Goal: Task Accomplishment & Management: Use online tool/utility

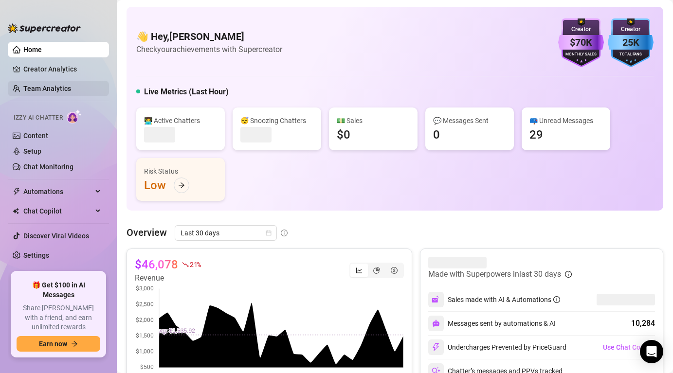
click at [61, 90] on link "Team Analytics" at bounding box center [47, 89] width 48 height 8
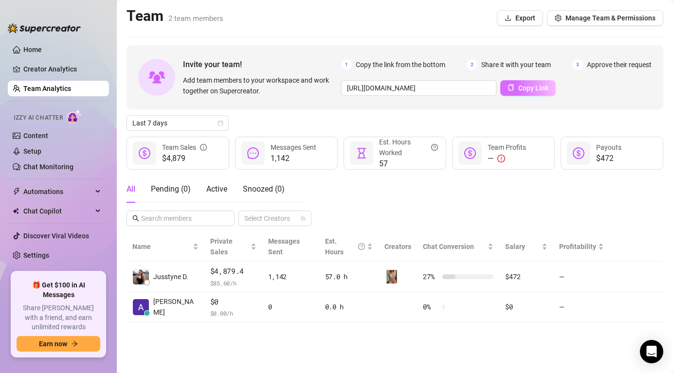
click at [526, 88] on span "Copy Link" at bounding box center [533, 88] width 30 height 8
click at [41, 49] on link "Home" at bounding box center [32, 50] width 18 height 8
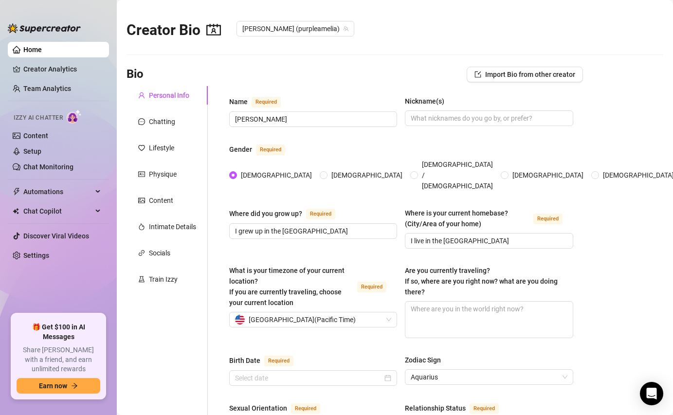
type input "[DATE]"
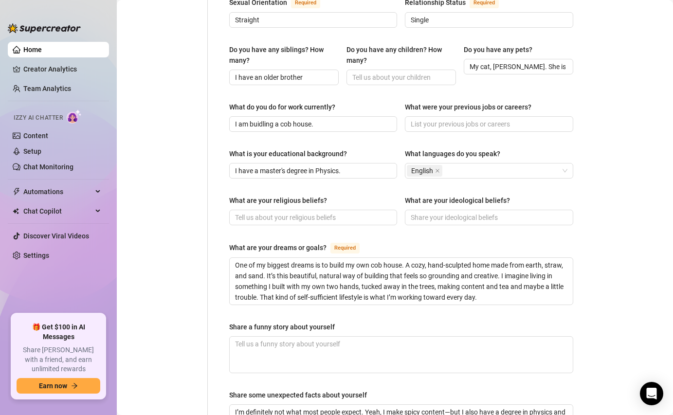
scroll to position [406, 0]
drag, startPoint x: 344, startPoint y: 111, endPoint x: 277, endPoint y: 114, distance: 67.3
click at [277, 118] on input "I am buidling a cob house." at bounding box center [312, 123] width 154 height 11
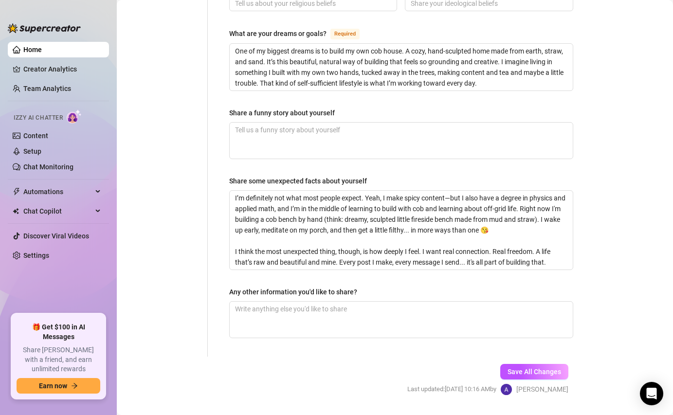
scroll to position [634, 0]
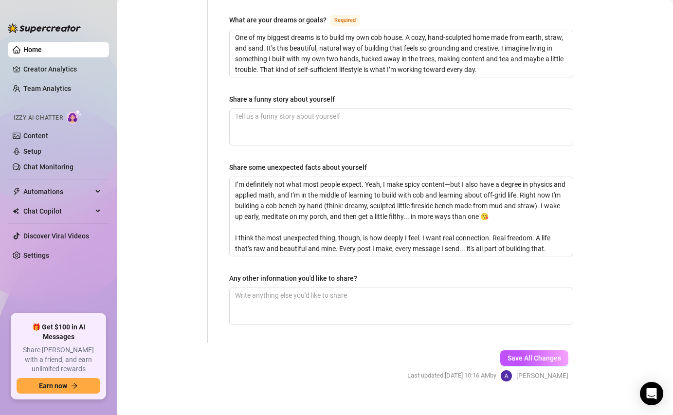
type input "I am buidling with cob and living off-grid. Working towards building independen…"
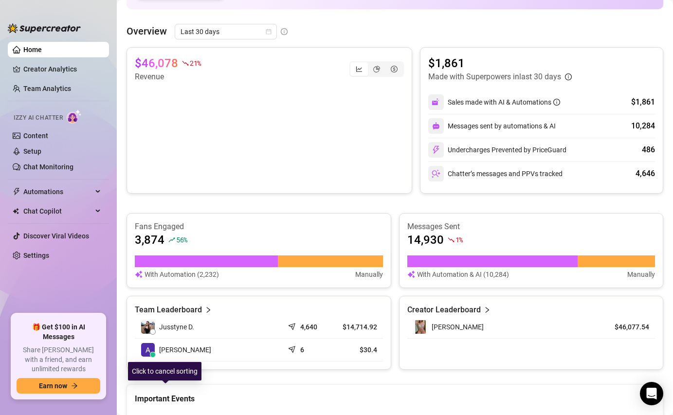
scroll to position [106, 0]
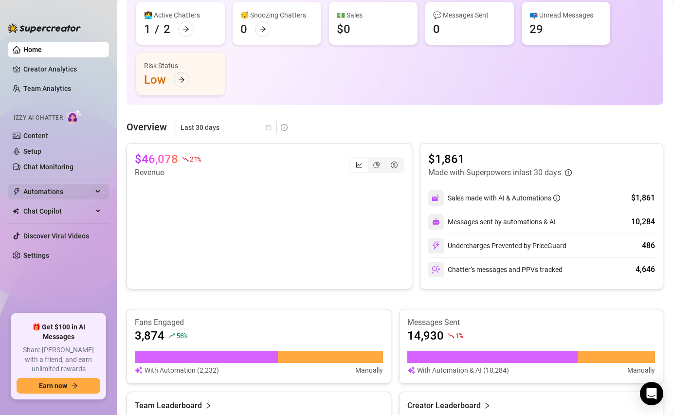
click at [63, 192] on span "Automations" at bounding box center [57, 192] width 69 height 16
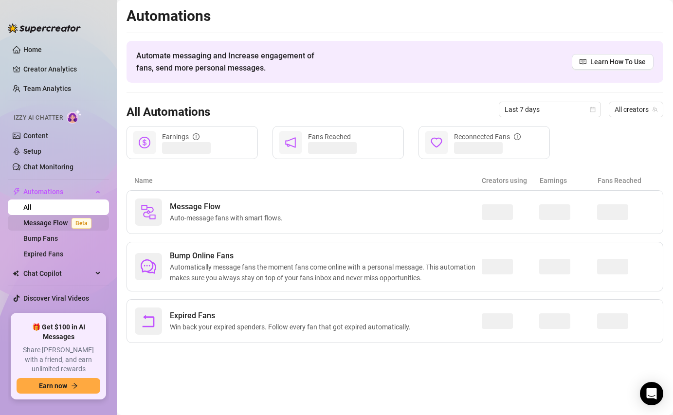
click at [56, 225] on link "Message Flow Beta" at bounding box center [59, 223] width 72 height 8
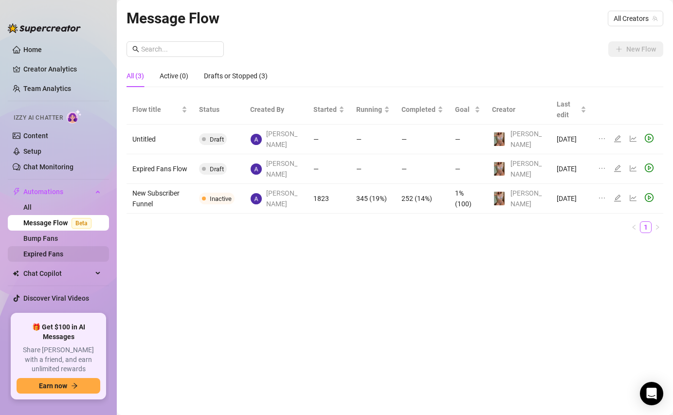
scroll to position [10, 0]
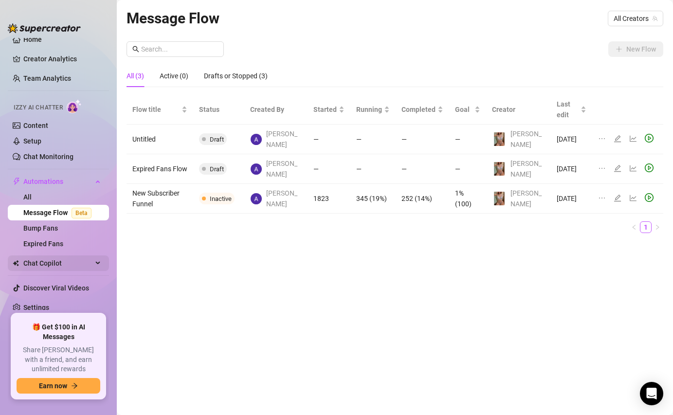
click at [57, 269] on span "Chat Copilot" at bounding box center [57, 264] width 69 height 16
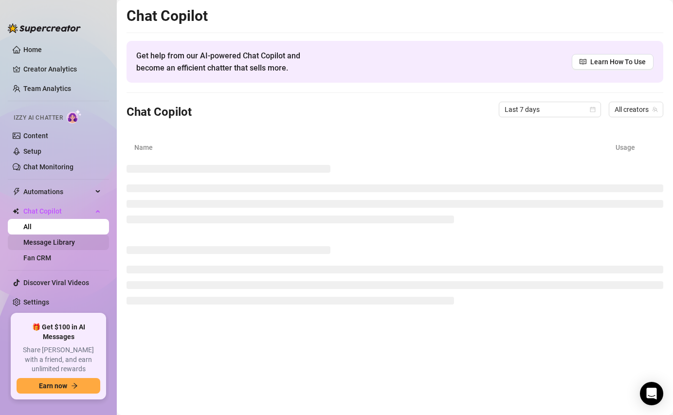
click at [49, 246] on link "Message Library" at bounding box center [49, 243] width 52 height 8
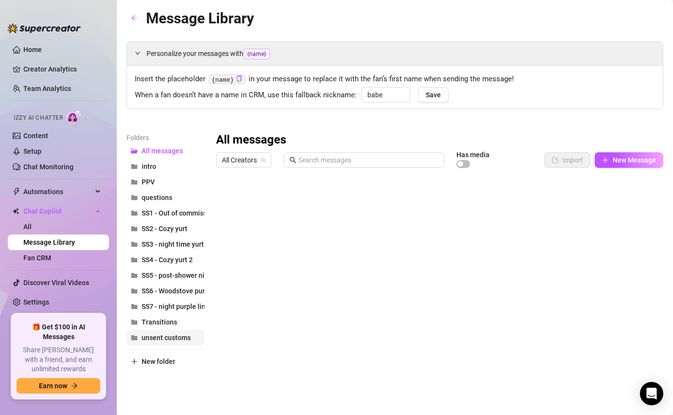
scroll to position [3, 0]
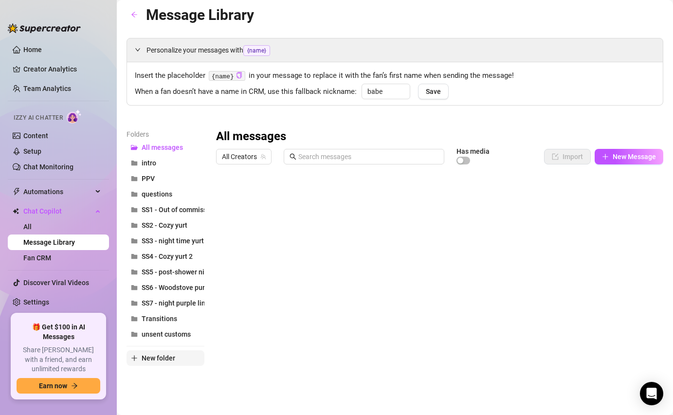
click at [161, 354] on span "New folder" at bounding box center [159, 358] width 34 height 8
click at [172, 351] on input "text" at bounding box center [166, 350] width 78 height 16
type input "Trail Walk"
click at [612, 156] on button "New Message" at bounding box center [629, 157] width 69 height 16
type textarea "Type your message here..."
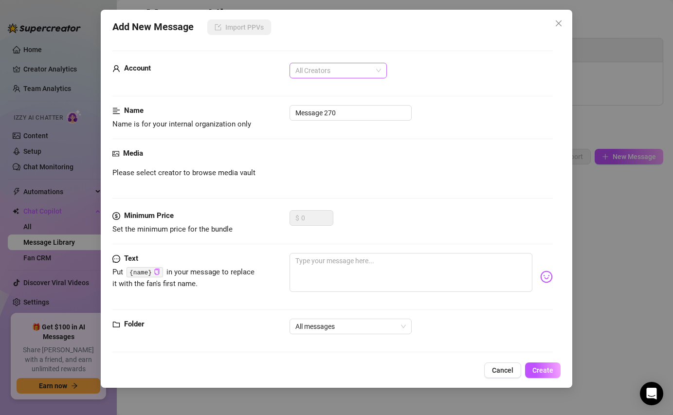
click at [350, 67] on span "All Creators" at bounding box center [338, 70] width 86 height 15
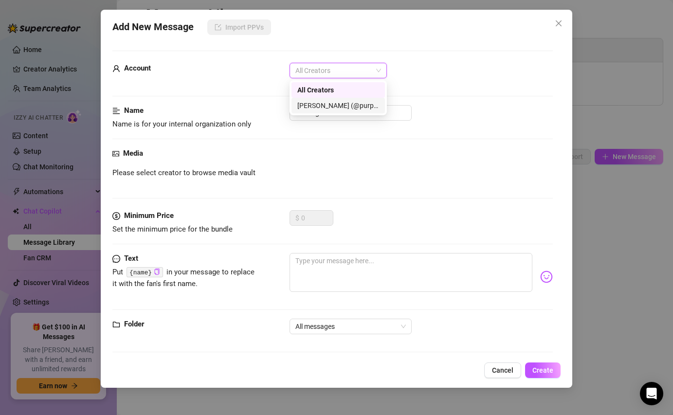
click at [343, 103] on div "[PERSON_NAME] (@purpleamelia)" at bounding box center [338, 105] width 82 height 11
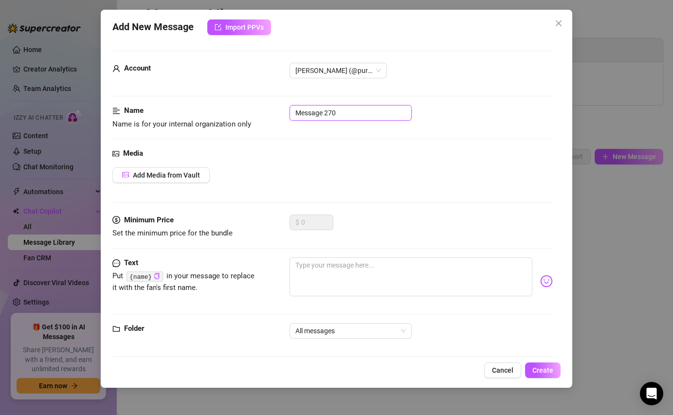
click at [345, 113] on input "Message 270" at bounding box center [351, 113] width 122 height 16
type input "Trail walk 4/6"
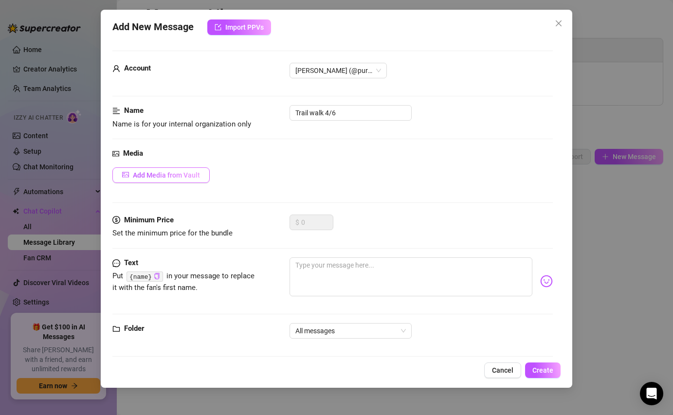
click at [200, 171] on button "Add Media from Vault" at bounding box center [160, 175] width 97 height 16
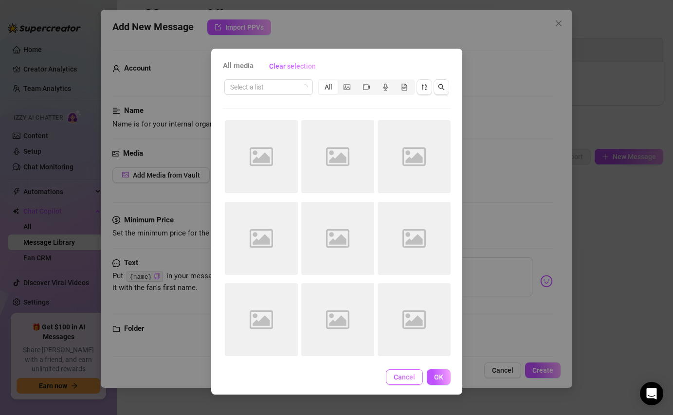
click at [401, 373] on button "Cancel" at bounding box center [404, 377] width 37 height 16
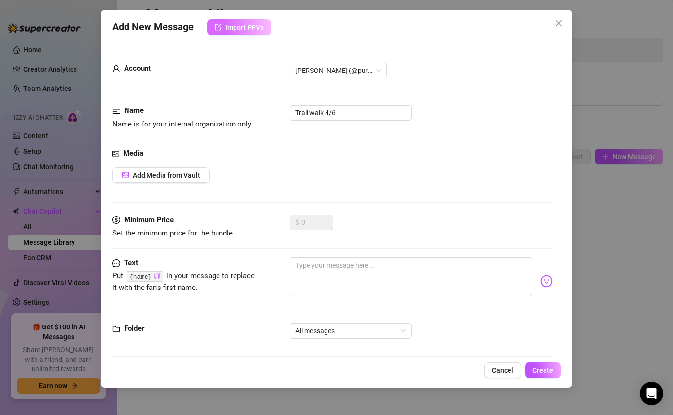
click at [246, 27] on span "Import PPVs" at bounding box center [244, 27] width 38 height 8
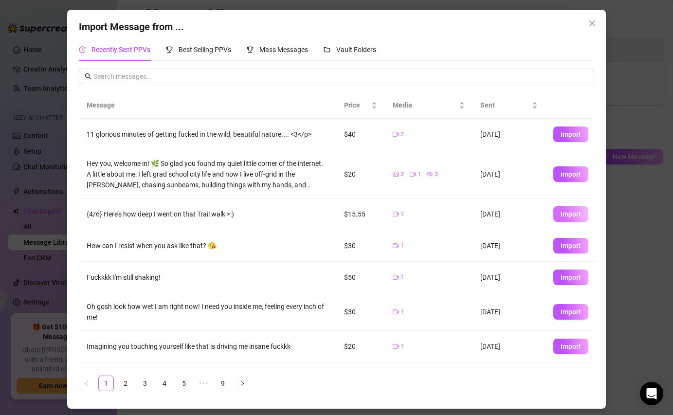
click at [566, 215] on span "Import" at bounding box center [571, 214] width 20 height 8
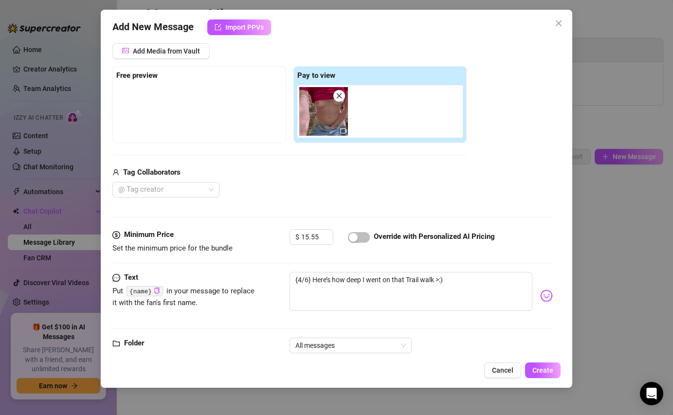
scroll to position [133, 0]
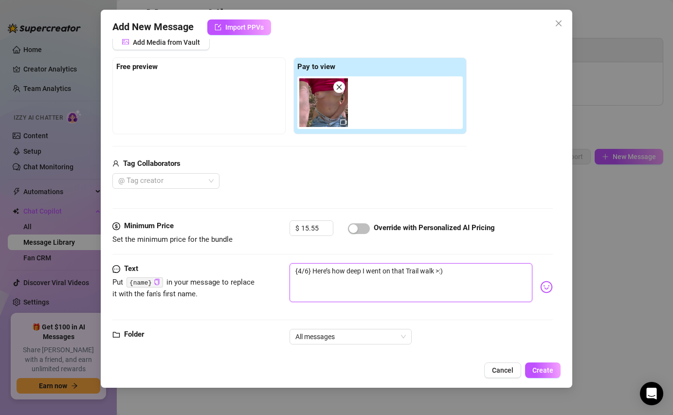
click at [448, 273] on textarea "{4/6} Here’s how deep I went on that Trail walk >:)" at bounding box center [411, 282] width 242 height 39
type textarea "{4/6} Here’s how deep I went on that Trail walk >:)"
type textarea "{4/6} Here’s how deep I went on that Trail walk >:) S"
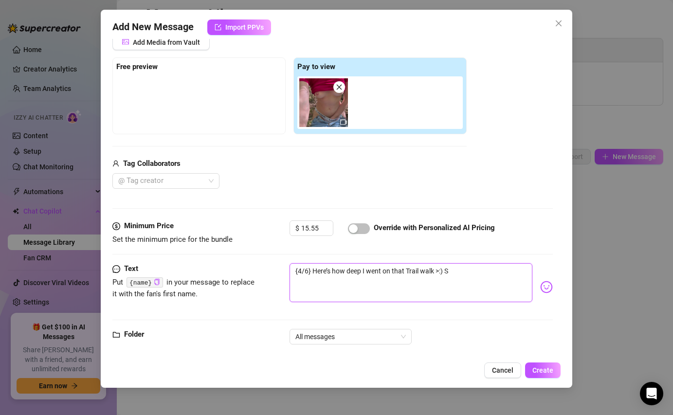
type textarea "{4/6} Here’s how deep I went on that Trail walk >:)"
type textarea "{4/6} Here’s how deep I went on that Trail walk >:) T"
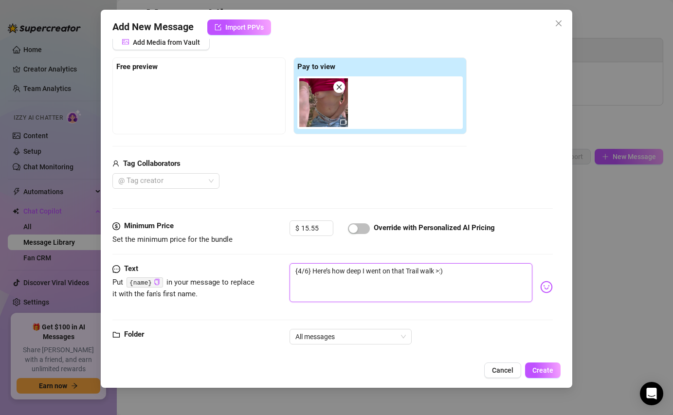
type textarea "{4/6} Here’s how deep I went on that Trail walk >:) T"
type textarea "{4/6} Here’s how deep I went on that Trail walk >:) Th"
type textarea "{4/6} Here’s how deep I went on that Trail walk >:) The"
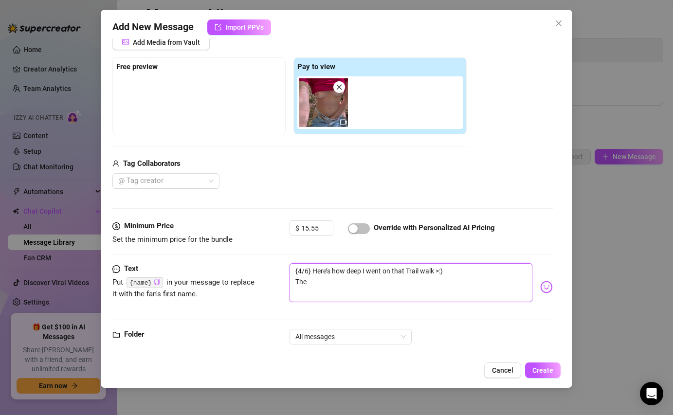
type textarea "{4/6} Here’s how deep I went on that Trail walk >:) The"
type textarea "{4/6} Here’s how deep I went on that Trail walk >:) The q"
type textarea "{4/6} Here’s how deep I went on that Trail walk >:) The qu"
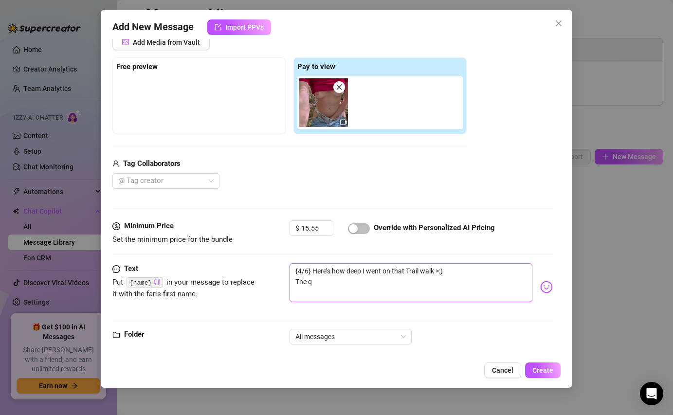
type textarea "{4/6} Here’s how deep I went on that Trail walk >:) The qu"
type textarea "{4/6} Here’s how deep I went on that Trail walk >:) The que"
type textarea "{4/6} Here’s how deep I went on that Trail walk >:) The ques"
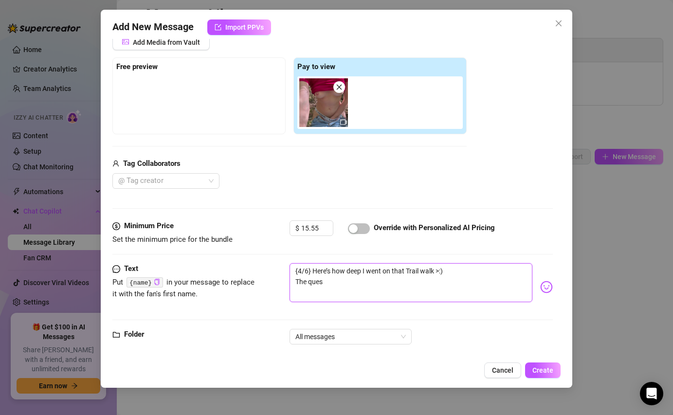
type textarea "{4/6} Here’s how deep I went on that Trail walk >:) The quest"
type textarea "{4/6} Here’s how deep I went on that Trail walk >:) The questi"
type textarea "{4/6} Here’s how deep I went on that Trail walk >:) The questio"
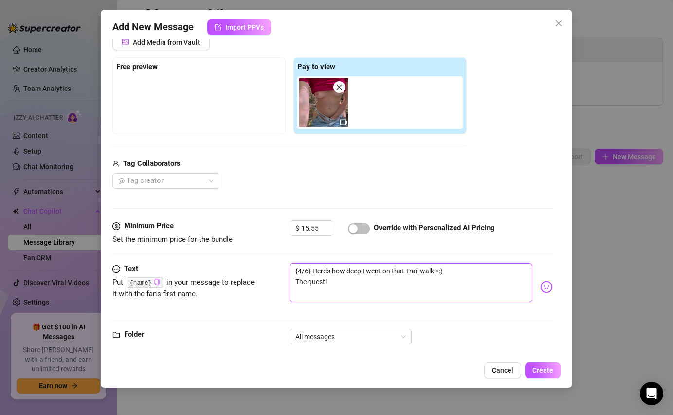
type textarea "{4/6} Here’s how deep I went on that Trail walk >:) The questio"
type textarea "{4/6} Here’s how deep I went on that Trail walk >:) The question"
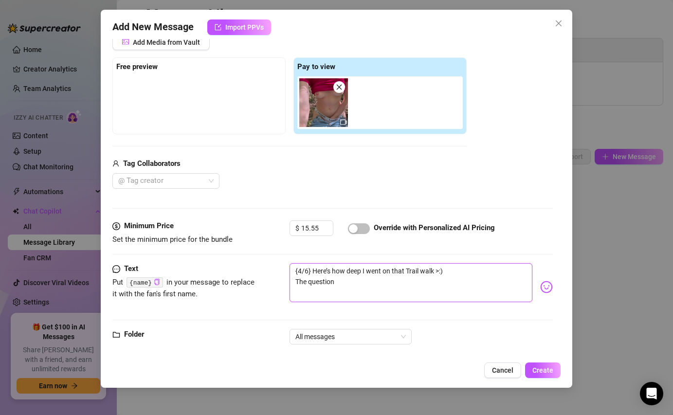
type textarea "{4/6} Here’s how deep I went on that Trail walk >:) The question f"
type textarea "{4/6} Here’s how deep I went on that Trail walk >:) The question fo"
type textarea "{4/6} Here’s how deep I went on that Trail walk >:) The question for"
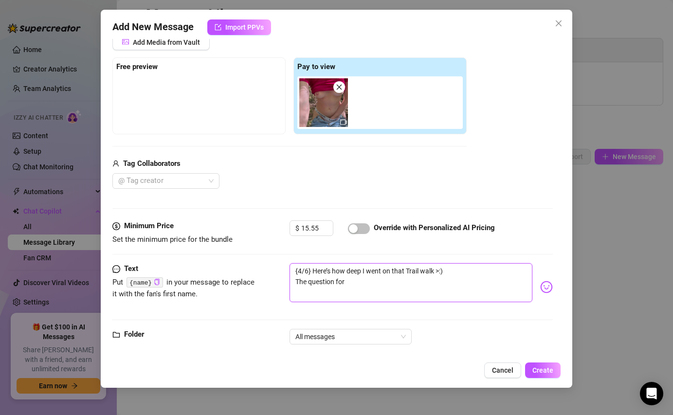
type textarea "{4/6} Here’s how deep I went on that Trail walk >:) The question for"
type textarea "{4/6} Here’s how deep I went on that Trail walk >:) The question for y"
type textarea "{4/6} Here’s how deep I went on that Trail walk >:) The question for yo"
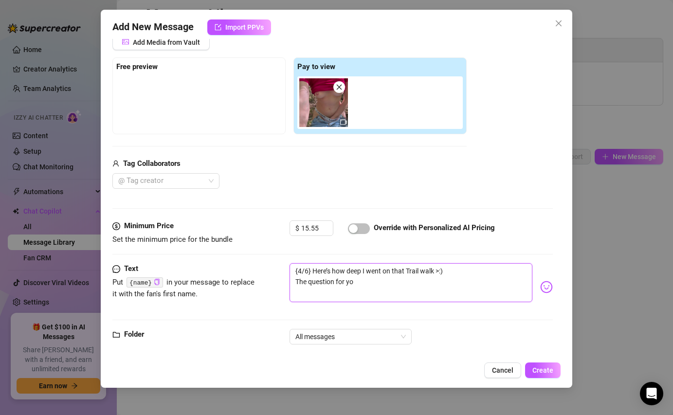
type textarea "{4/6} Here’s how deep I went on that Trail walk >:) The question for you"
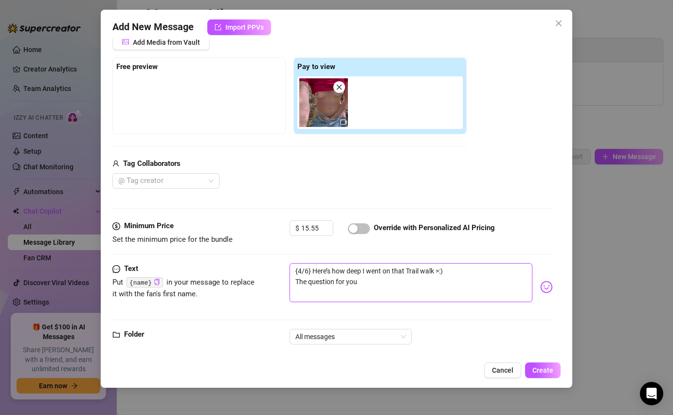
type textarea "{4/6} Here’s how deep I went on that Trail walk >:) The question for you"
type textarea "{4/6} Here’s how deep I went on that Trail walk >:) The question for you,"
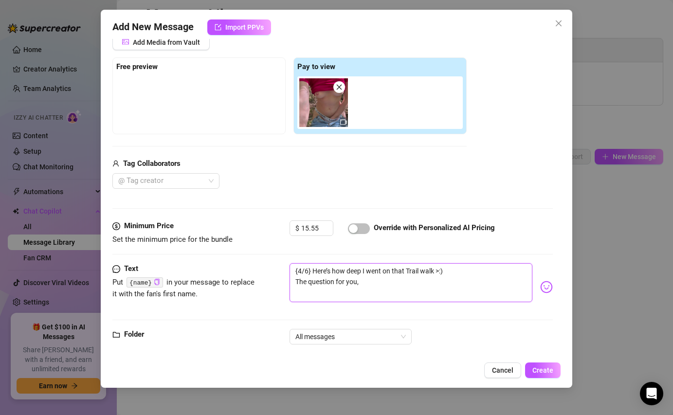
type textarea "{4/6} Here’s how deep I went on that Trail walk >:) The question for you, t"
type textarea "{4/6} Here’s how deep I went on that Trail walk >:) The question for you, th"
type textarea "{4/6} Here’s how deep I went on that Trail walk >:) The question for you, tho"
type textarea "{4/6} Here’s how deep I went on that Trail walk >:) The question for you, thou"
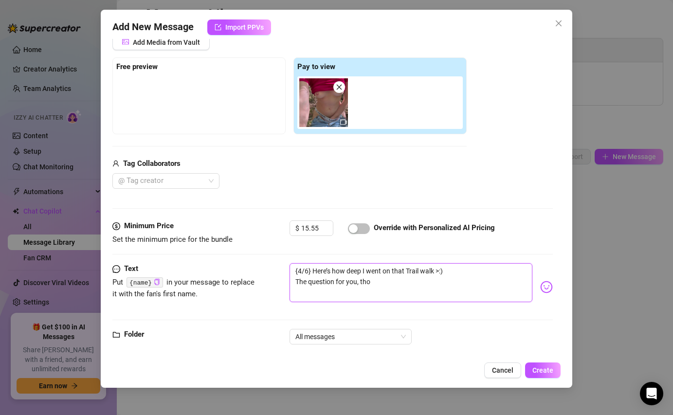
type textarea "{4/6} Here’s how deep I went on that Trail walk >:) The question for you, thou"
type textarea "{4/6} Here’s how deep I went on that Trail walk >:) The question for you, thoug"
type textarea "{4/6} Here’s how deep I went on that Trail walk >:) The question for you, though"
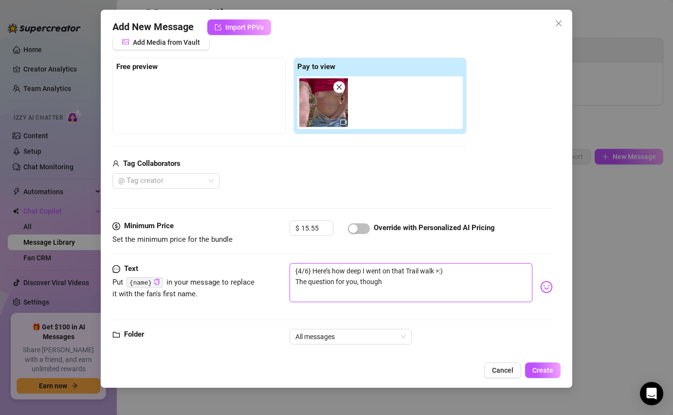
type textarea "{4/6} Here’s how deep I went on that Trail walk >:) The question for you, thoug…"
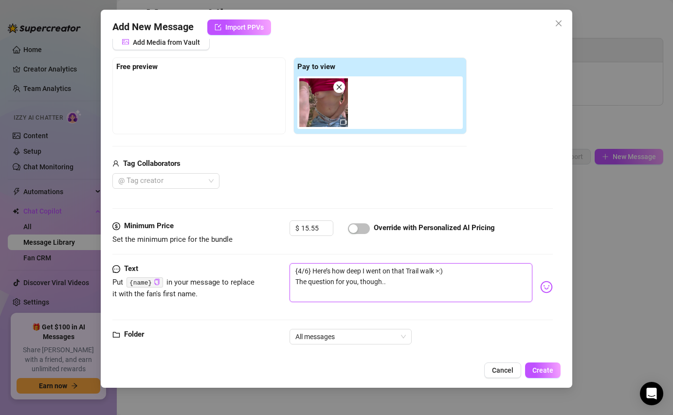
type textarea "{4/6} Here’s how deep I went on that Trail walk >:) The question for you, thoug…"
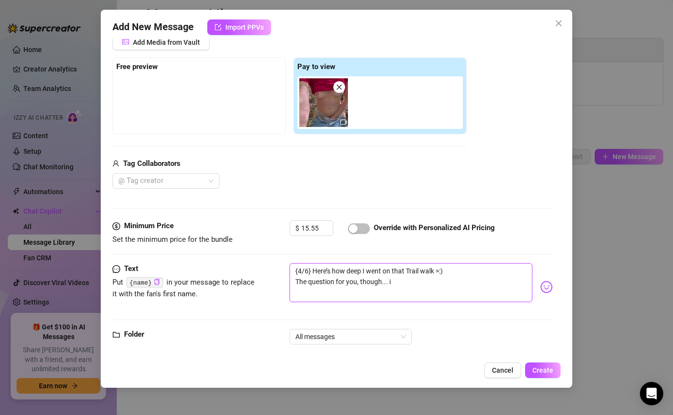
type textarea "{4/6} Here’s how deep I went on that Trail walk >:) The question for you, thoug…"
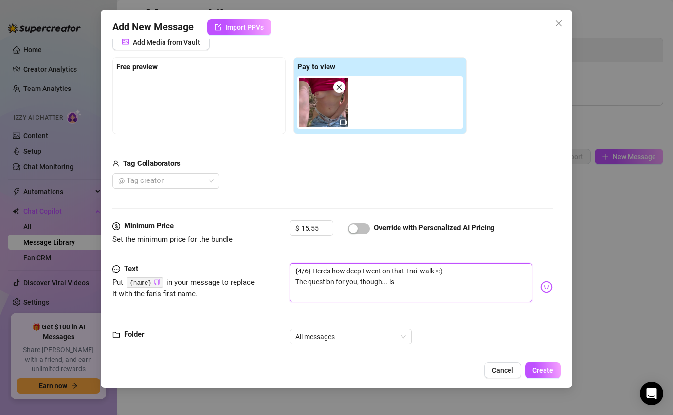
type textarea "{4/6} Here’s how deep I went on that Trail walk >:) The question for you, thoug…"
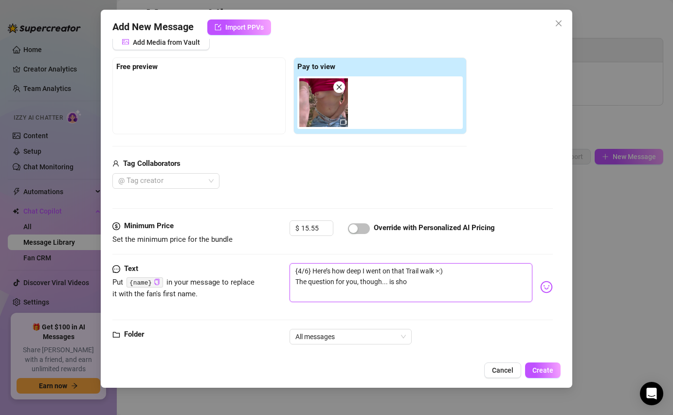
type textarea "{4/6} Here’s how deep I went on that Trail walk >:) The question for you, thoug…"
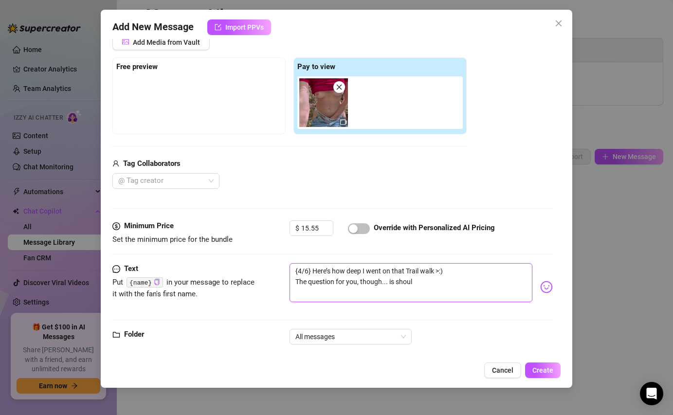
type textarea "{4/6} Here’s how deep I went on that Trail walk >:) The question for you, thoug…"
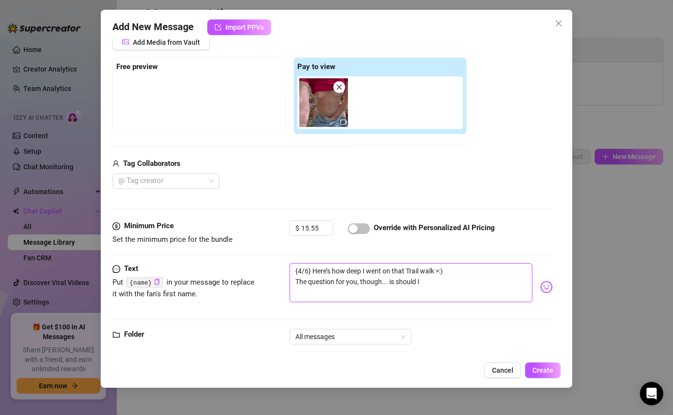
type textarea "{4/6} Here’s how deep I went on that Trail walk >:) The question for you, thoug…"
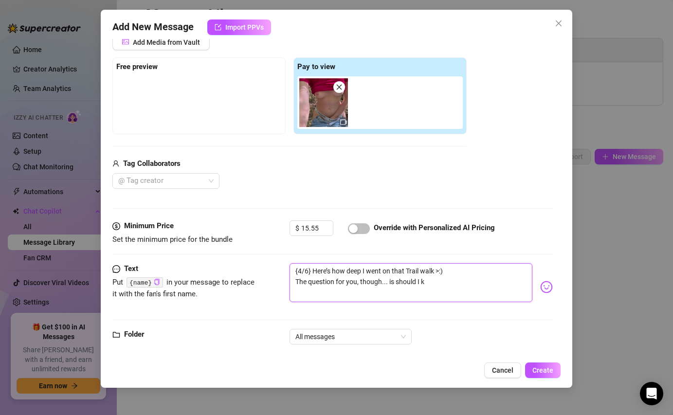
type textarea "{4/6} Here’s how deep I went on that Trail walk >:) The question for you, thoug…"
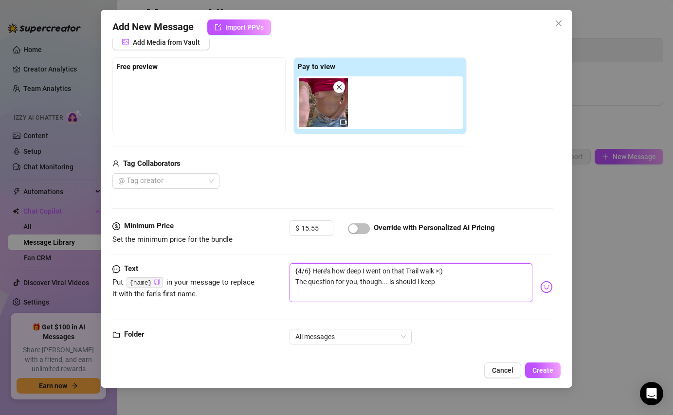
type textarea "{4/6} Here’s how deep I went on that Trail walk >:) The question for you, thoug…"
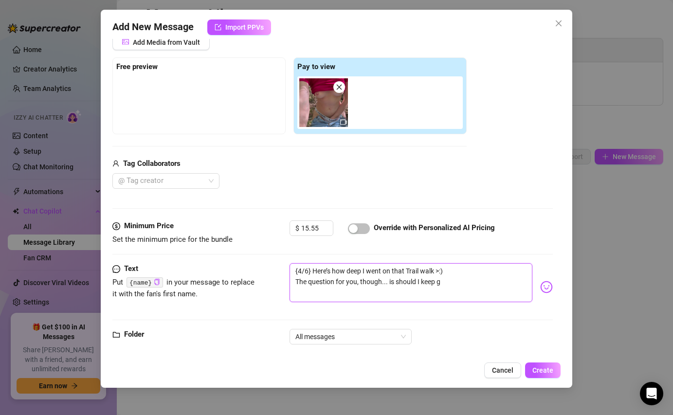
type textarea "{4/6} Here’s how deep I went on that Trail walk >:) The question for you, thoug…"
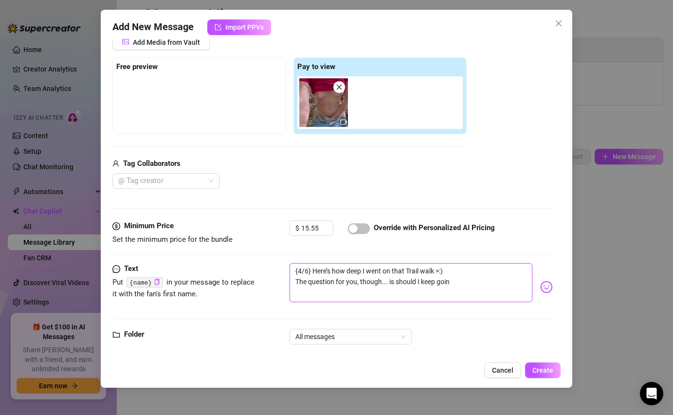
type textarea "{4/6} Here’s how deep I went on that Trail walk >:) The question for you, thoug…"
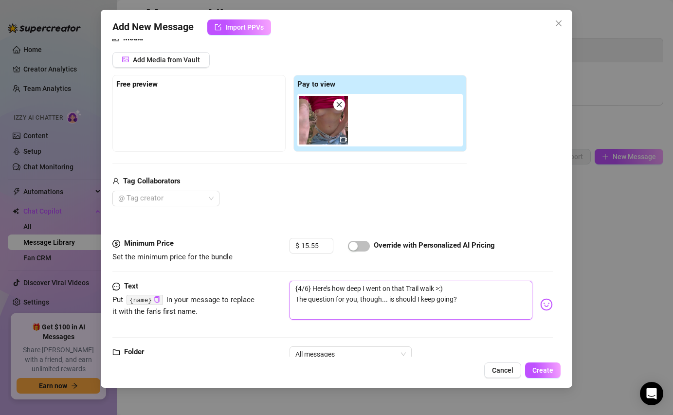
scroll to position [106, 0]
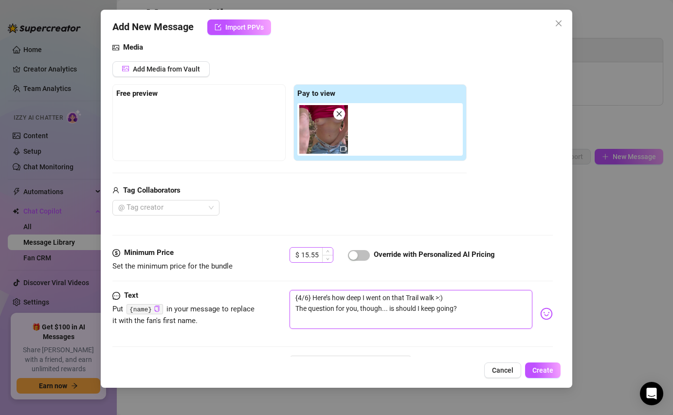
type textarea "{4/6} Here’s how deep I went on that Trail walk >:) The question for you, thoug…"
click at [322, 258] on input "15.55" at bounding box center [317, 255] width 32 height 15
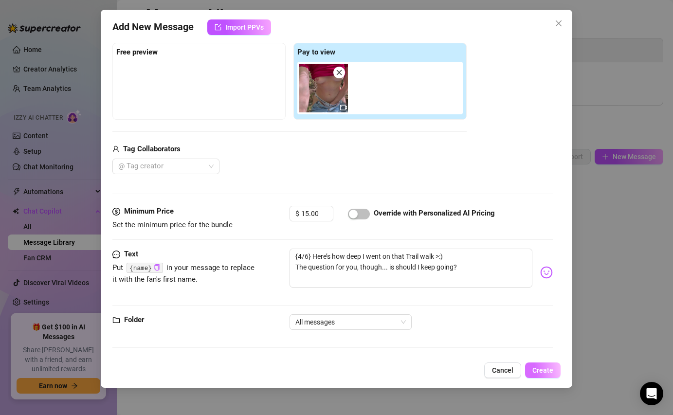
type input "15"
click at [543, 369] on span "Create" at bounding box center [543, 371] width 21 height 8
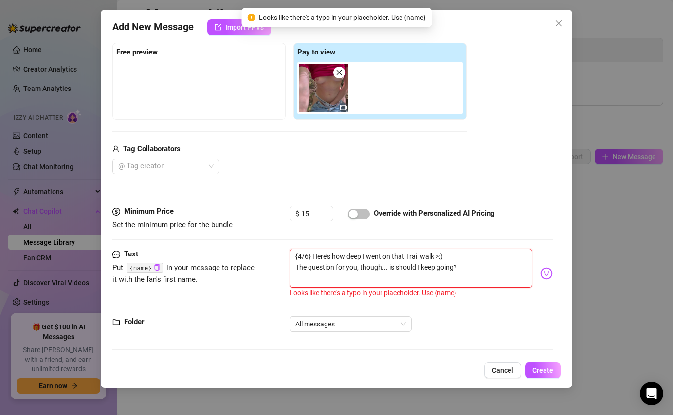
click at [464, 265] on textarea "{4/6} Here’s how deep I went on that Trail walk >:) The question for you, thoug…" at bounding box center [411, 268] width 242 height 39
click at [310, 259] on textarea "{4/6} Here’s how deep I went on that Trail walk >:) The question for you, thoug…" at bounding box center [411, 268] width 242 height 39
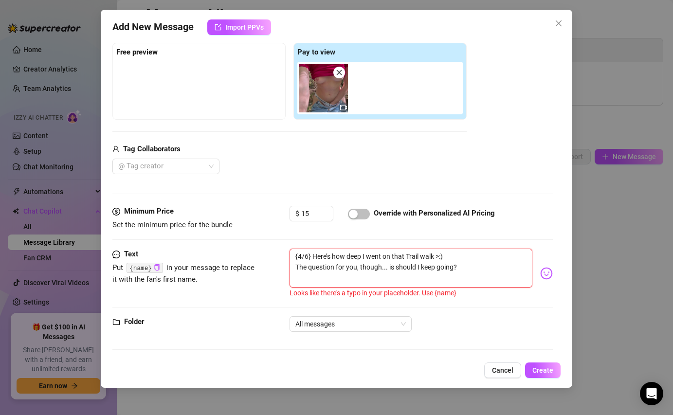
type textarea "{4/6 Here’s how deep I went on that Trail walk >:) The question for you, though…"
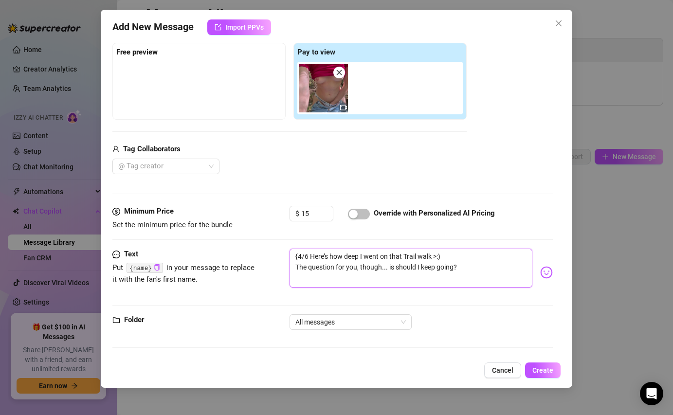
type textarea "{4/6) Here’s how deep I went on that Trail walk >:) The question for you, thoug…"
click at [299, 256] on textarea "{4/6) Here’s how deep I went on that Trail walk >:) The question for you, thoug…" at bounding box center [411, 268] width 242 height 39
type textarea "4/6) Here’s how deep I went on that Trail walk >:) The question for you, though…"
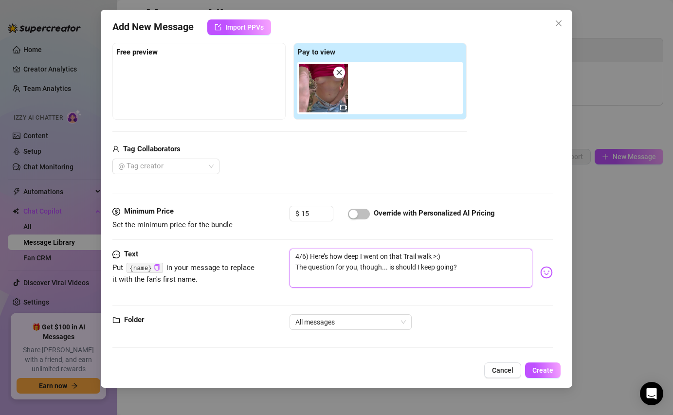
type textarea "(4/6) Here’s how deep I went on that Trail walk >:) The question for you, thoug…"
click at [546, 369] on span "Create" at bounding box center [543, 371] width 21 height 8
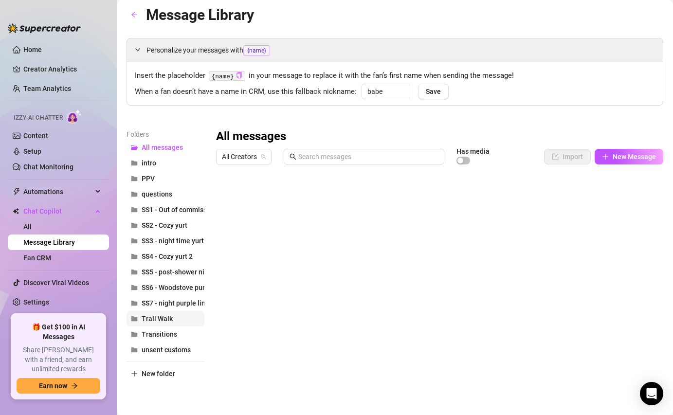
click at [165, 321] on span "Trail Walk" at bounding box center [157, 319] width 31 height 8
click at [155, 147] on span "All messages" at bounding box center [162, 148] width 41 height 8
click at [162, 319] on span "Trail Walk" at bounding box center [157, 319] width 31 height 8
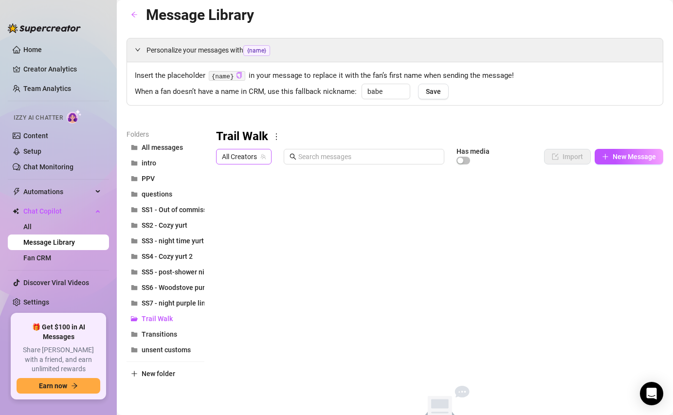
click at [248, 153] on span "All Creators" at bounding box center [244, 156] width 44 height 15
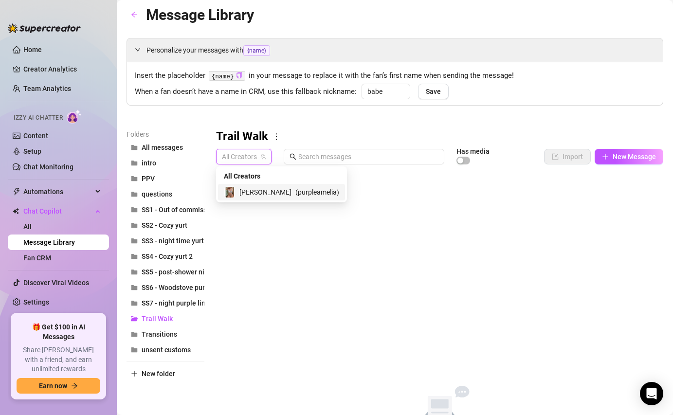
click at [250, 189] on span "[PERSON_NAME]" at bounding box center [266, 192] width 52 height 11
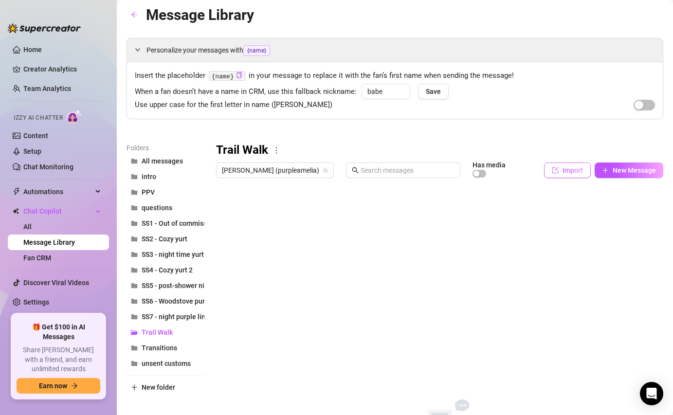
click at [556, 170] on icon "import" at bounding box center [555, 170] width 7 height 7
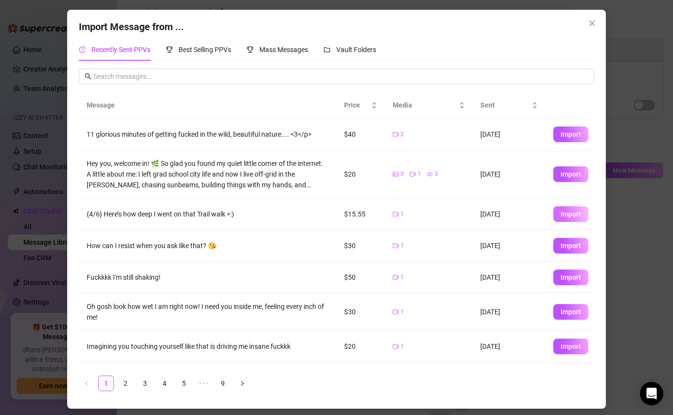
click at [565, 212] on span "Import" at bounding box center [571, 214] width 20 height 8
type textarea "{4/6} Here’s how deep I went on that Trail walk >:)"
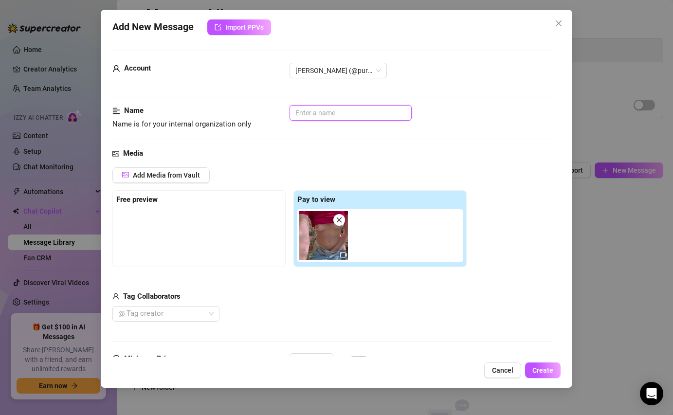
click at [325, 112] on input "text" at bounding box center [351, 113] width 122 height 16
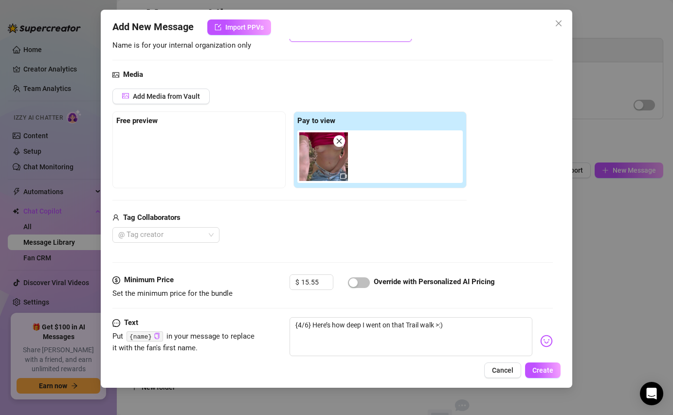
scroll to position [135, 0]
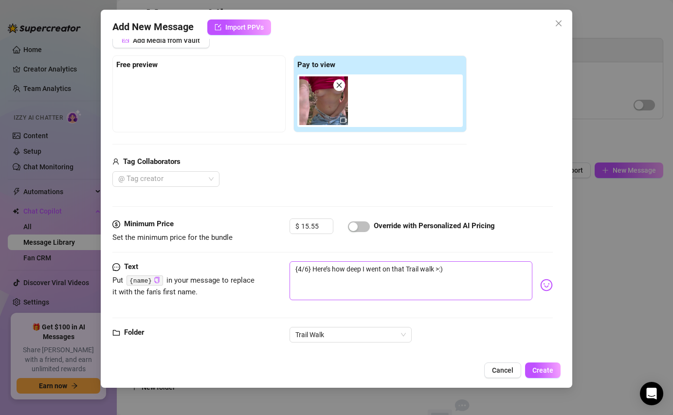
type input "4/6 (1-3 were posted on feed)"
click at [451, 273] on textarea "{4/6} Here’s how deep I went on that Trail walk >:)" at bounding box center [411, 280] width 242 height 39
type textarea "{4/6} Here’s how deep I went on that Trail walk >:)"
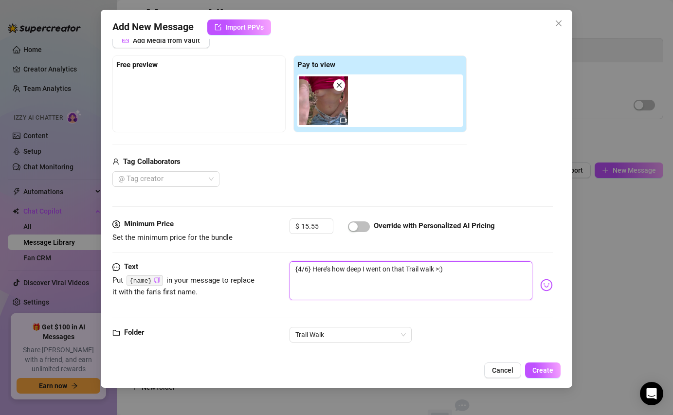
type textarea "{4/6} Here’s how deep I went on that Trail walk >:)"
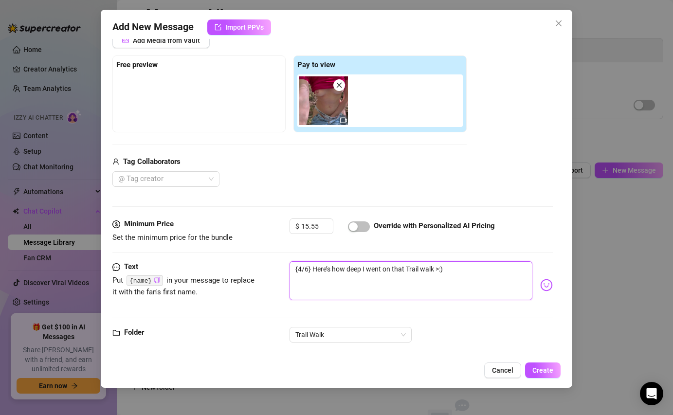
type textarea "{4/6} Here’s how deep I went on that Trail walk >:)"
type textarea "{4/6} Here’s how deep I went on that Trail walk >:) T"
type textarea "{4/6} Here’s how deep I went on that Trail walk >:) Th"
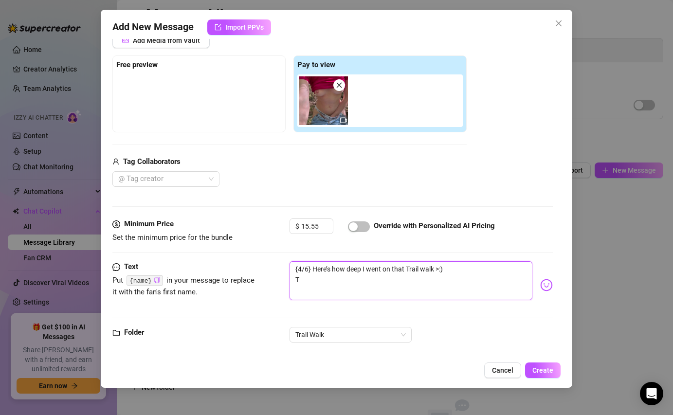
type textarea "{4/6} Here’s how deep I went on that Trail walk >:) Th"
type textarea "{4/6} Here’s how deep I went on that Trail walk >:) The"
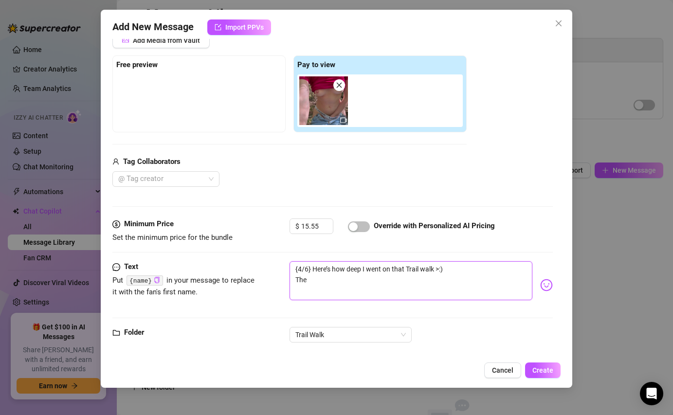
type textarea "{4/6} Here’s how deep I went on that Trail walk >:) The b"
type textarea "{4/6} Here’s how deep I went on that Trail walk >:) The ba"
type textarea "{4/6} Here’s how deep I went on that Trail walk >:) The [MEDICAL_DATA]"
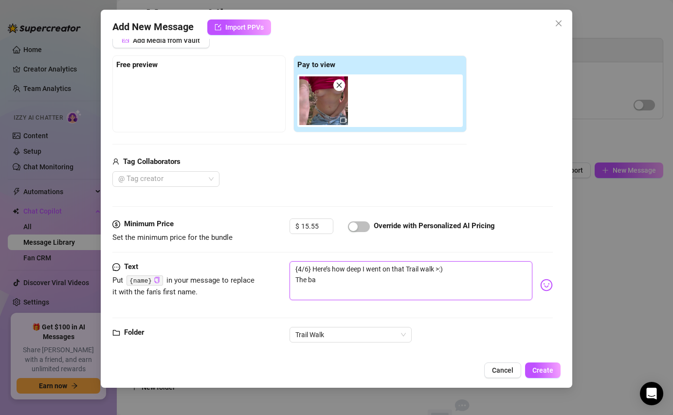
type textarea "{4/6} Here’s how deep I went on that Trail walk >:) The [MEDICAL_DATA]"
type textarea "{4/6} Here’s how deep I went on that Trail walk >:) The ball"
type textarea "{4/6} Here’s how deep I went on that Trail walk >:) The ball i"
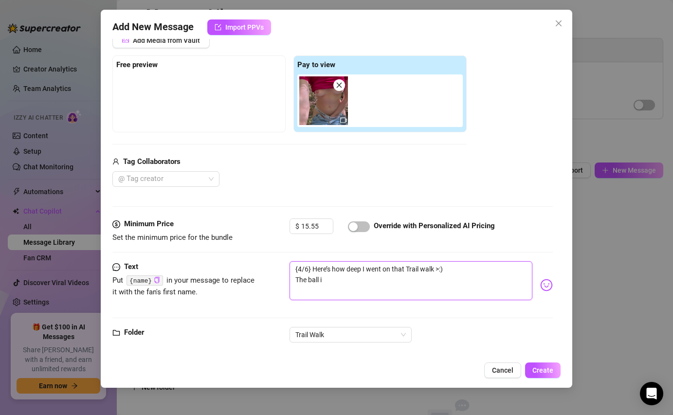
type textarea "{4/6} Here’s how deep I went on that Trail walk >:) The ball is"
type textarea "{4/6} Here’s how deep I went on that Trail walk >:) The ball is i"
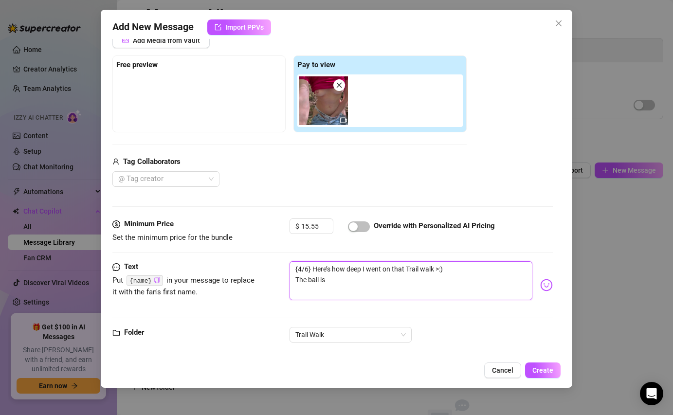
type textarea "{4/6} Here’s how deep I went on that Trail walk >:) The ball is i"
type textarea "{4/6} Here’s how deep I went on that Trail walk >:) The ball is in"
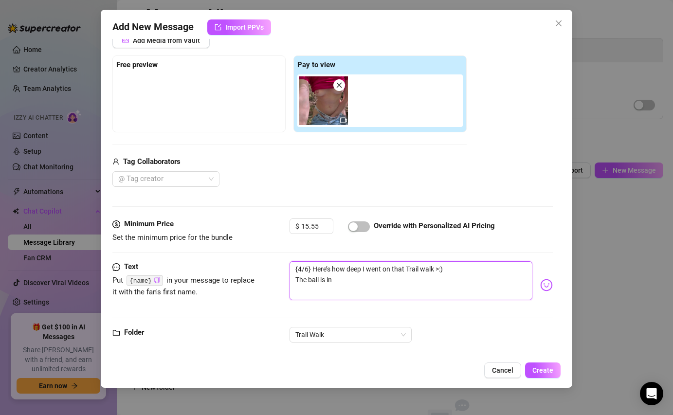
type textarea "{4/6} Here’s how deep I went on that Trail walk >:) The ball is in y"
type textarea "{4/6} Here’s how deep I went on that Trail walk >:) The ball is in yo"
type textarea "{4/6} Here’s how deep I went on that Trail walk >:) The ball is in you"
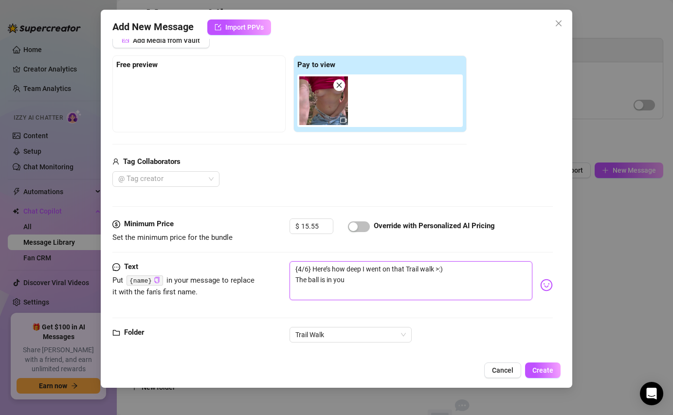
type textarea "{4/6} Here’s how deep I went on that Trail walk >:) The ball is in your"
type textarea "{4/6} Here’s how deep I went on that Trail walk >:) The ball is in your c"
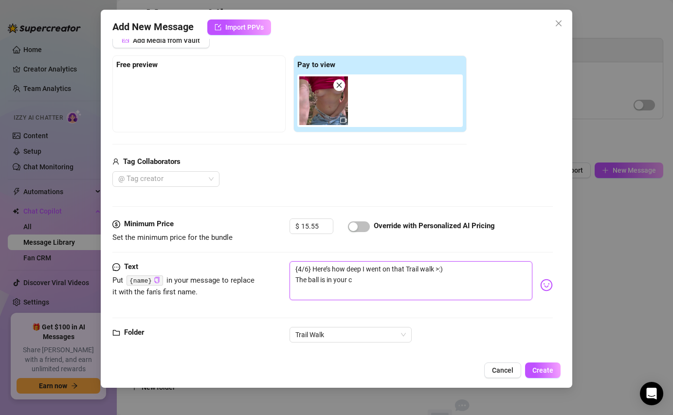
type textarea "{4/6} Here’s how deep I went on that Trail walk >:) The ball is in your co"
type textarea "{4/6} Here’s how deep I went on that Trail walk >:) The ball is in your cou"
type textarea "{4/6} Here’s how deep I went on that Trail walk >:) The ball is in your cour"
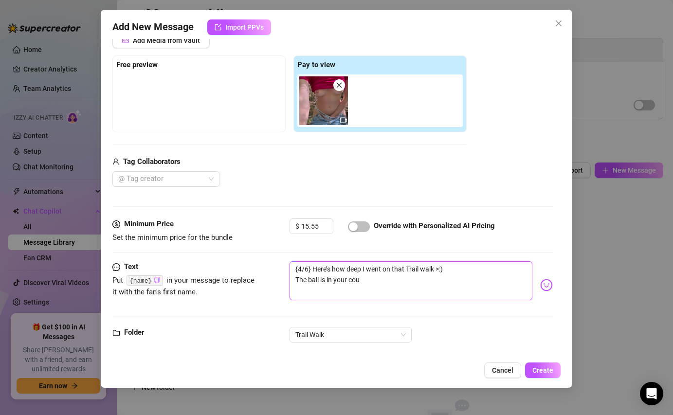
type textarea "{4/6} Here’s how deep I went on that Trail walk >:) The ball is in your cour"
type textarea "{4/6} Here’s how deep I went on that Trail walk >:) The ball is in your court"
click at [296, 281] on textarea "{4/6} Here’s how deep I went on that Trail walk >:) The ball is in your court" at bounding box center [411, 280] width 242 height 39
type textarea "{4/6} Here’s how deep I went on that Trail walk >:) BThe ball is in your court"
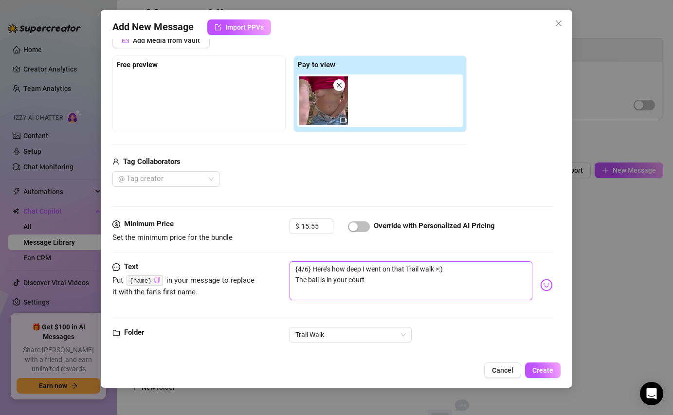
type textarea "{4/6} Here’s how deep I went on that Trail walk >:) BThe ball is in your court"
type textarea "{4/6} Here’s how deep I went on that Trail walk >:) BuThe ball is in your court"
type textarea "{4/6} Here’s how deep I went on that Trail walk >:) ButThe ball is in your court"
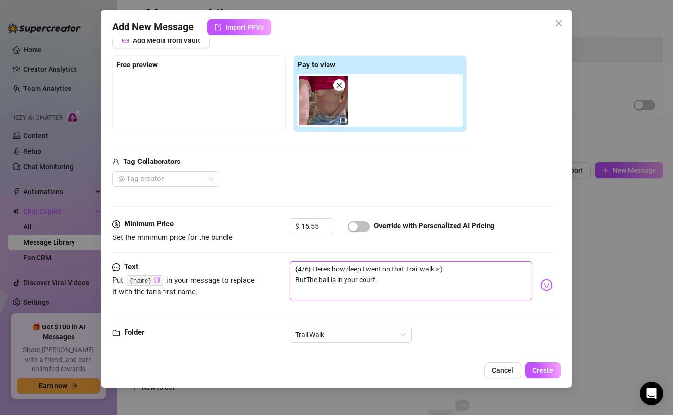
type textarea "{4/6} Here’s how deep I went on that Trail walk >:) But The ball is in your cou…"
type textarea "{4/6} Here’s how deep I went on that Trail walk >:) But nThe ball is in your co…"
type textarea "{4/6} Here’s how deep I went on that Trail walk >:) But noThe ball is in your c…"
click at [392, 279] on textarea "{4/6} Here’s how deep I went on that Trail walk >:) But now the ball is in your…" at bounding box center [411, 280] width 242 height 39
click at [312, 270] on textarea "{4/6} Here’s how deep I went on that Trail walk >:) But now the ball is in your…" at bounding box center [411, 280] width 242 height 39
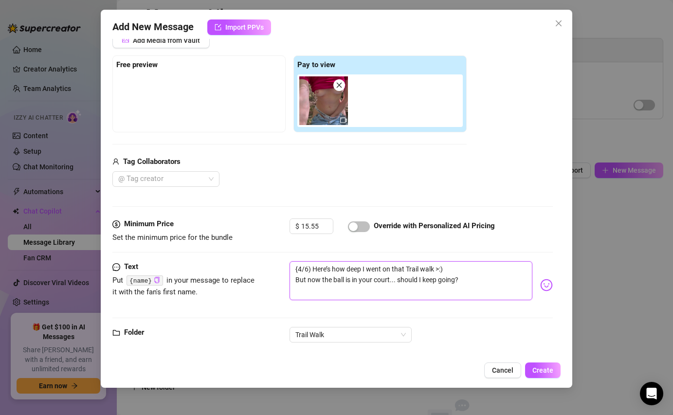
click at [298, 270] on textarea "{4/6) Here’s how deep I went on that Trail walk >:) But now the ball is in your…" at bounding box center [411, 280] width 242 height 39
click at [533, 371] on span "Create" at bounding box center [543, 371] width 21 height 8
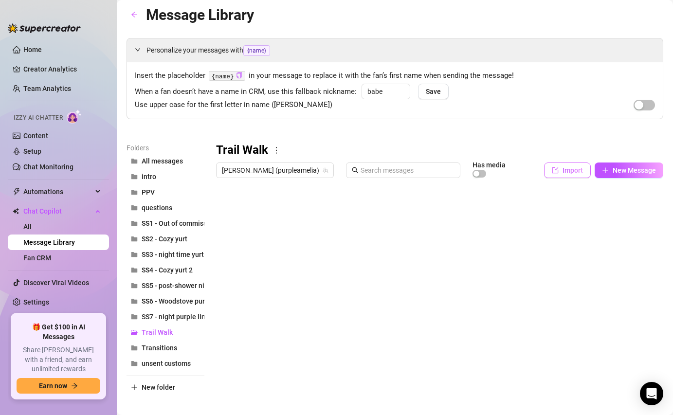
click at [561, 171] on button "Import" at bounding box center [567, 171] width 47 height 16
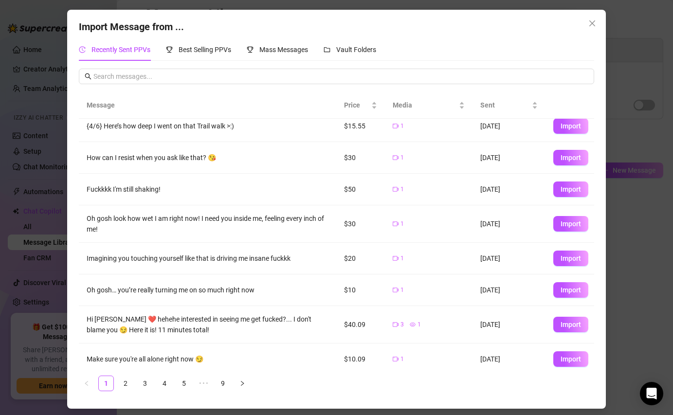
scroll to position [95, 0]
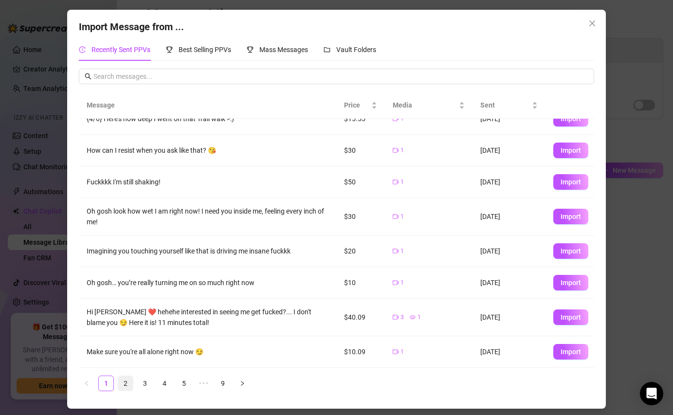
click at [130, 373] on link "2" at bounding box center [125, 383] width 15 height 15
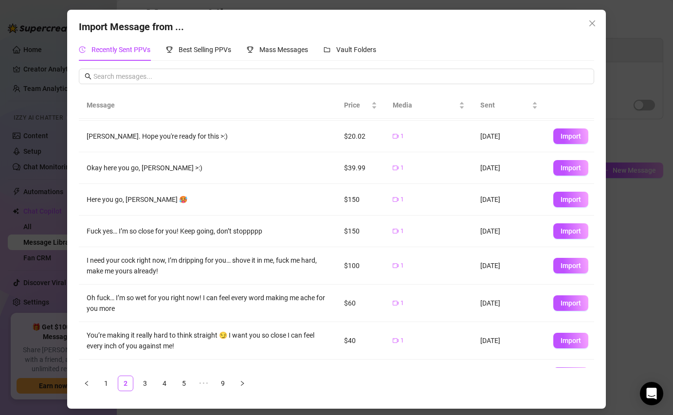
scroll to position [91, 0]
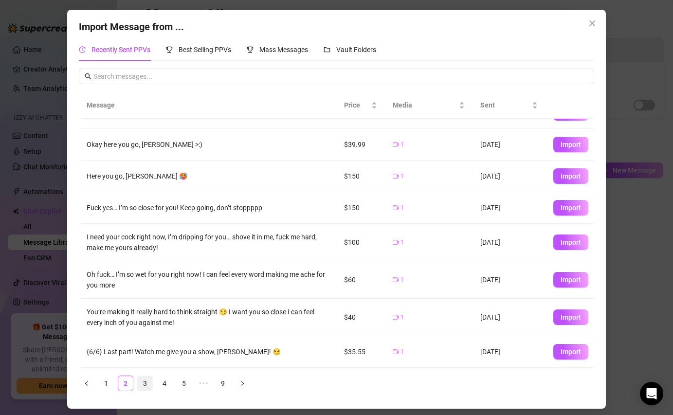
click at [143, 373] on link "3" at bounding box center [145, 383] width 15 height 15
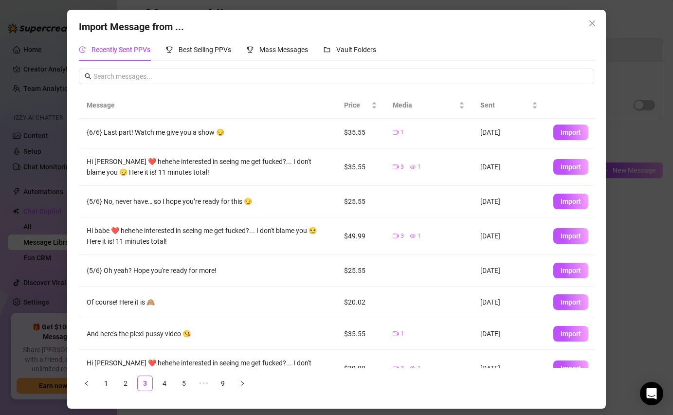
scroll to position [0, 0]
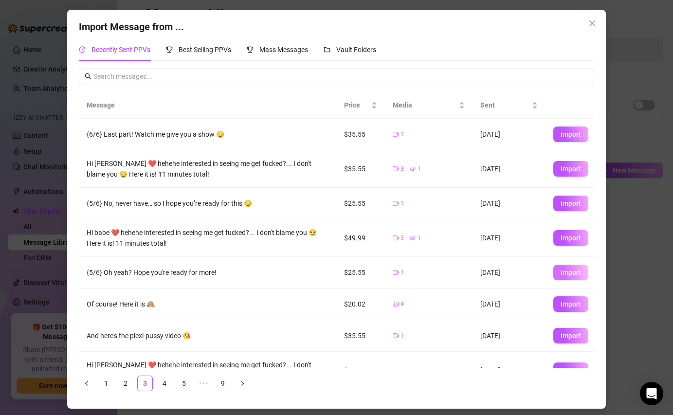
click at [569, 272] on span "Import" at bounding box center [571, 273] width 20 height 8
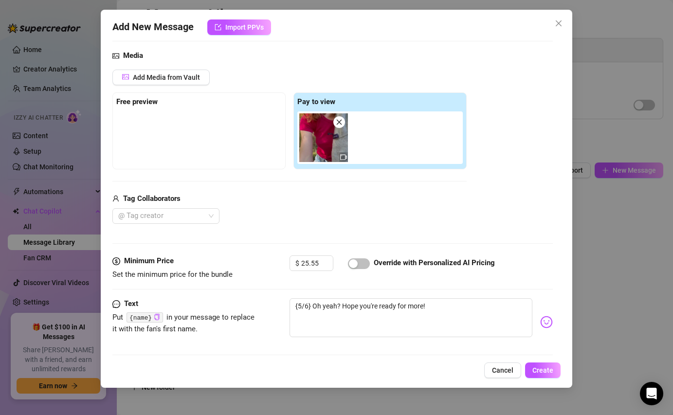
scroll to position [148, 0]
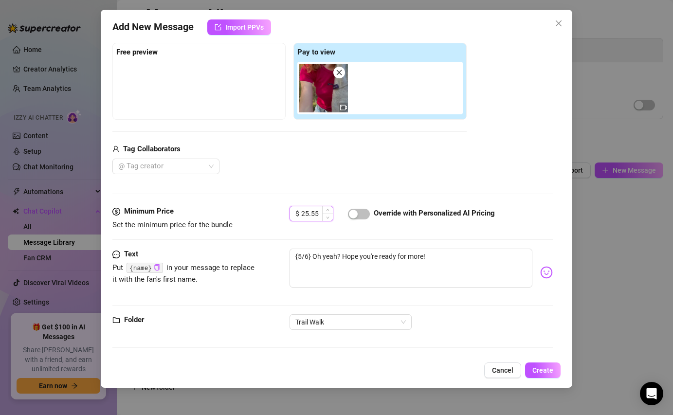
drag, startPoint x: 318, startPoint y: 216, endPoint x: 311, endPoint y: 218, distance: 7.9
click at [311, 218] on input "25.55" at bounding box center [317, 213] width 32 height 15
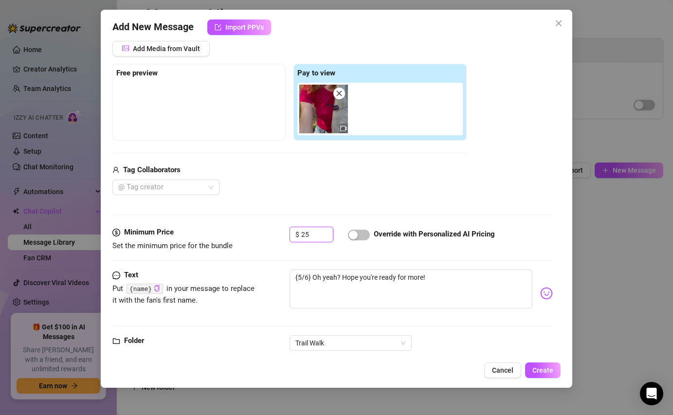
scroll to position [127, 0]
click at [311, 278] on textarea "{5/6} Oh yeah? Hope you're ready for more!" at bounding box center [411, 288] width 242 height 39
drag, startPoint x: 333, startPoint y: 292, endPoint x: 442, endPoint y: 277, distance: 109.1
click at [442, 277] on textarea "{5/6} okay, okay... let's go even deeper off trail ;) Oh yeah? Hope you're read…" at bounding box center [411, 288] width 242 height 39
click at [311, 276] on textarea "{5/6} okay, okay... let's go even deeper off trail ;)" at bounding box center [411, 288] width 242 height 39
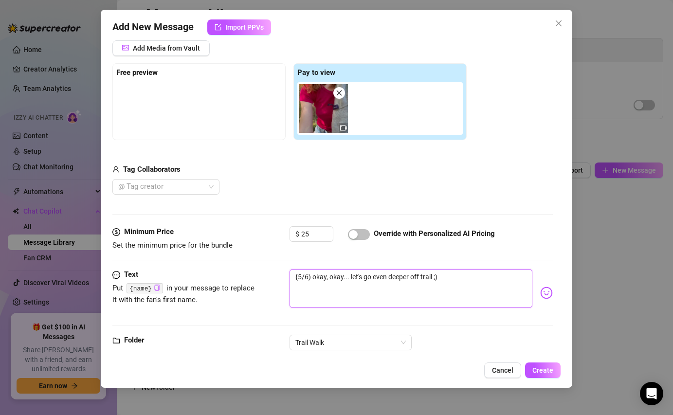
click at [300, 277] on textarea "{5/6) okay, okay... let's go even deeper off trail ;)" at bounding box center [411, 288] width 242 height 39
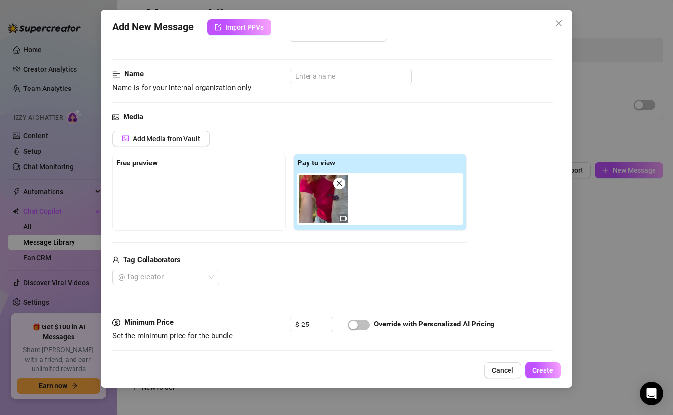
scroll to position [0, 0]
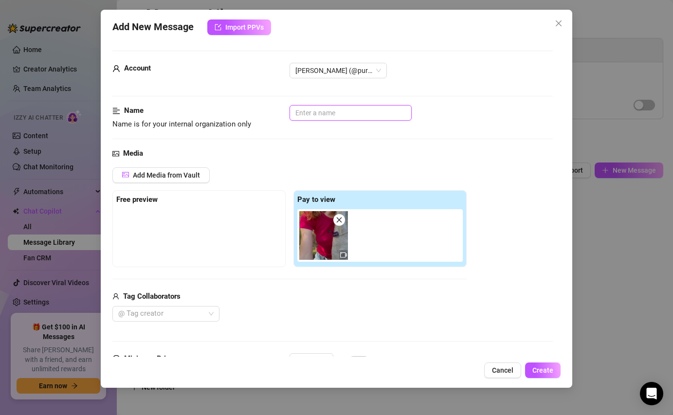
click at [342, 111] on input "text" at bounding box center [351, 113] width 122 height 16
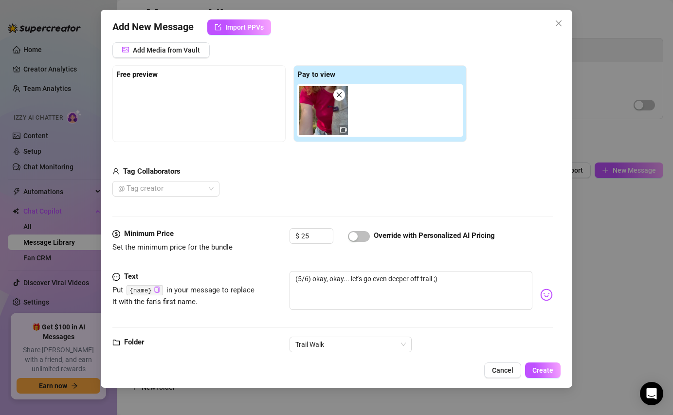
scroll to position [148, 0]
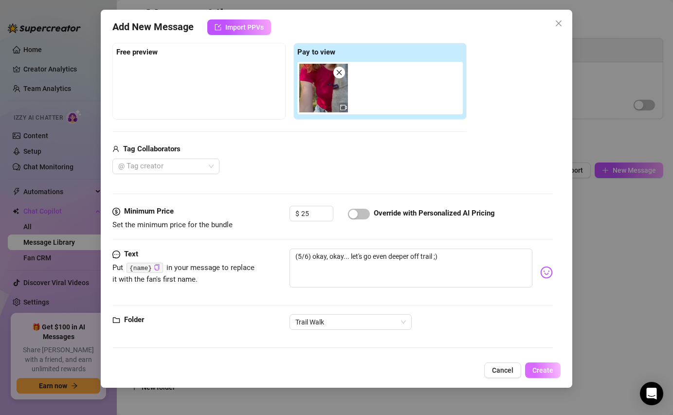
click at [539, 372] on span "Create" at bounding box center [543, 371] width 21 height 8
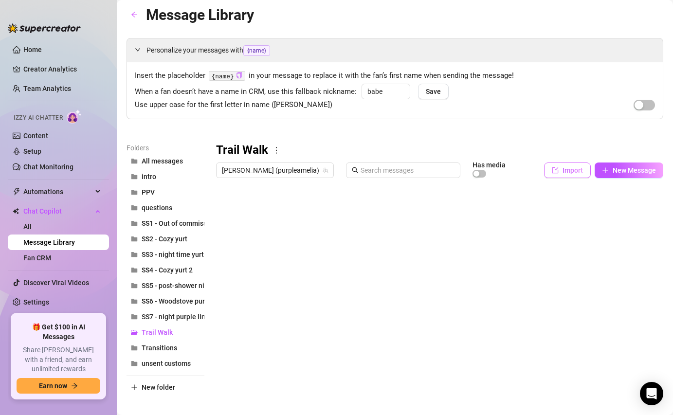
click at [563, 169] on span "Import" at bounding box center [573, 170] width 20 height 8
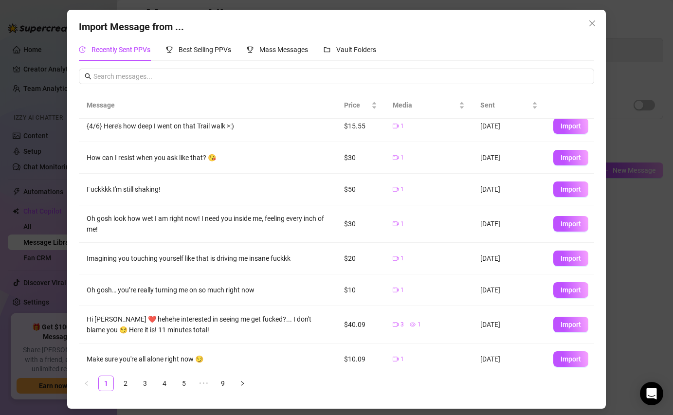
scroll to position [95, 0]
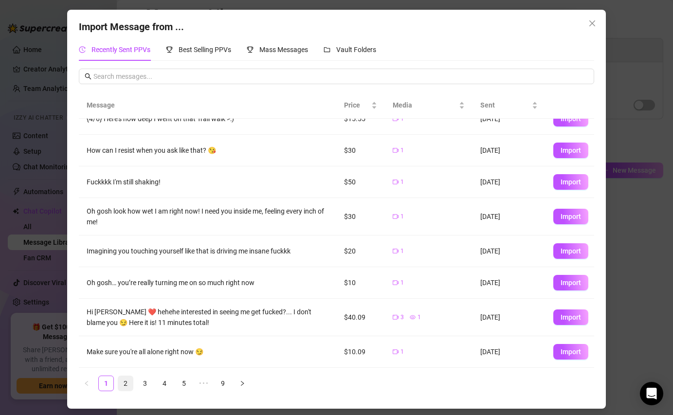
click at [123, 373] on link "2" at bounding box center [125, 383] width 15 height 15
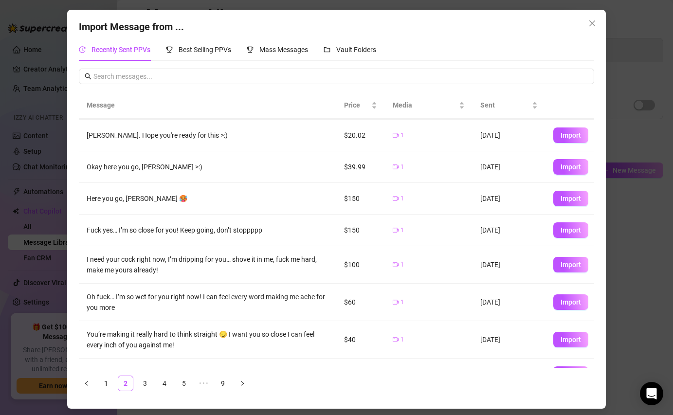
scroll to position [91, 0]
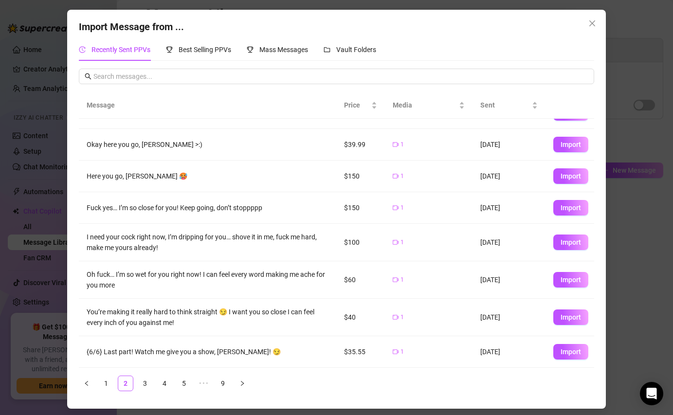
click at [154, 352] on div "{6/6} Last part! Watch me give you a show, [PERSON_NAME]! 😏" at bounding box center [207, 352] width 241 height 11
click at [565, 354] on span "Import" at bounding box center [571, 352] width 20 height 8
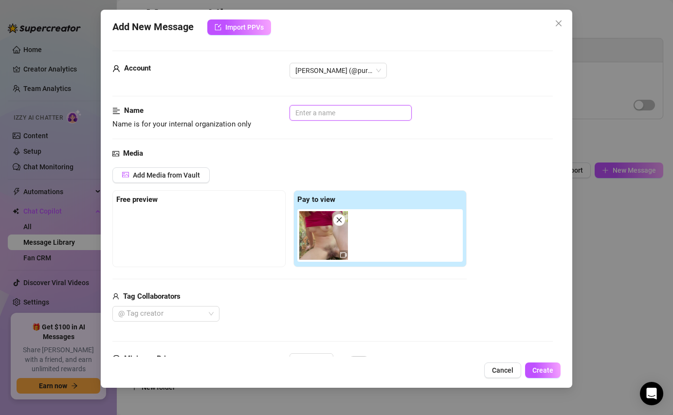
click at [326, 110] on input "text" at bounding box center [351, 113] width 122 height 16
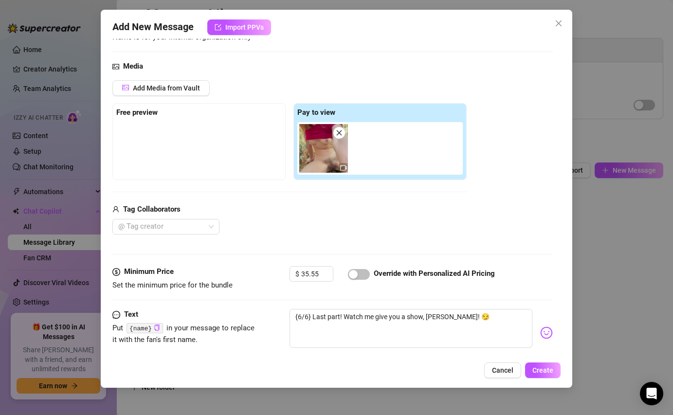
scroll to position [148, 0]
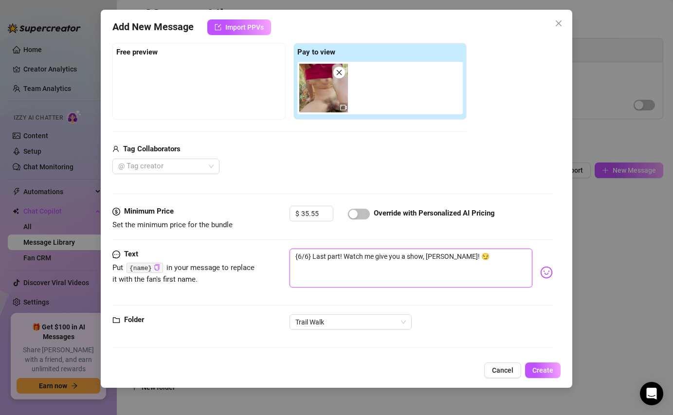
click at [310, 258] on textarea "{6/6} Last part! Watch me give you a show, [PERSON_NAME]! 😏" at bounding box center [411, 268] width 242 height 39
click at [299, 258] on textarea "{6/6) Last part! Watch me give you a show, [PERSON_NAME]! 😏" at bounding box center [411, 268] width 242 height 39
drag, startPoint x: 485, startPoint y: 256, endPoint x: 344, endPoint y: 259, distance: 141.2
click at [344, 259] on textarea "(6/6) Last part! Watch me give you a show, [PERSON_NAME]! 😏" at bounding box center [411, 268] width 242 height 39
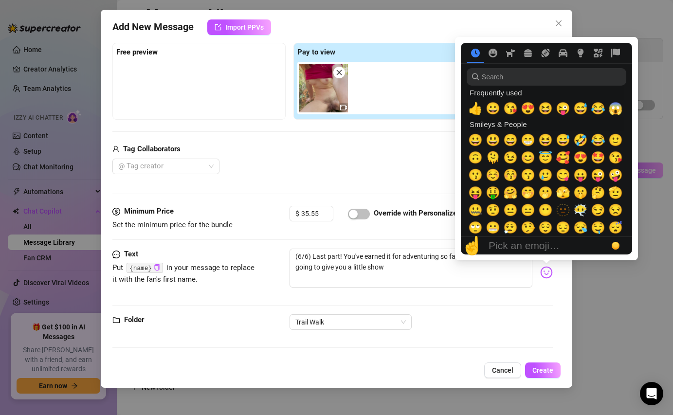
click at [547, 272] on img at bounding box center [546, 272] width 13 height 13
click at [475, 190] on span "😝" at bounding box center [475, 193] width 15 height 14
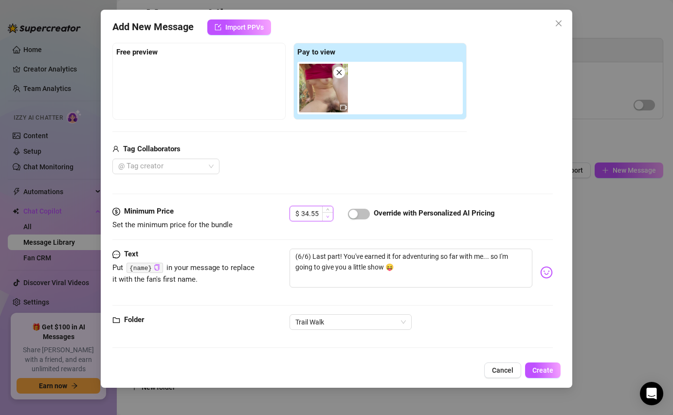
click at [323, 215] on span "Decrease Value" at bounding box center [327, 216] width 11 height 9
drag, startPoint x: 319, startPoint y: 213, endPoint x: 281, endPoint y: 213, distance: 37.5
click at [281, 213] on div "Minimum Price Set the minimum price for the bundle $ 34.55 Override with Person…" at bounding box center [332, 218] width 440 height 25
click at [315, 229] on div "$ 35" at bounding box center [312, 218] width 44 height 24
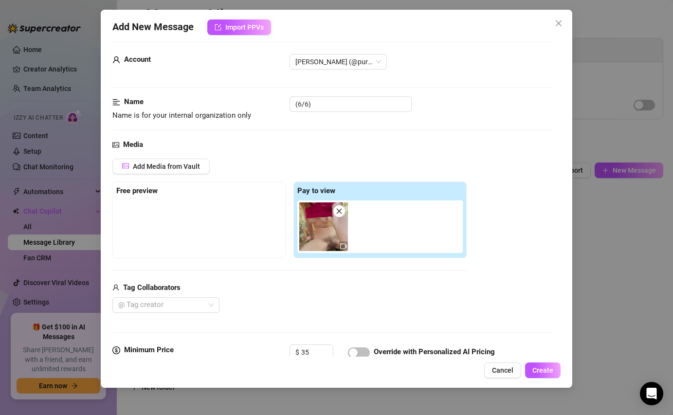
scroll to position [0, 0]
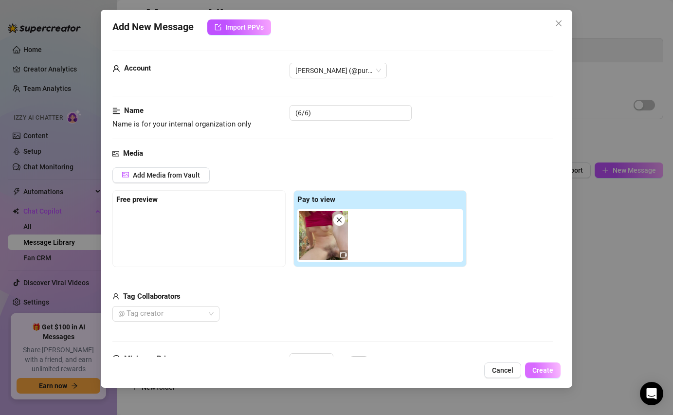
click at [544, 370] on span "Create" at bounding box center [543, 371] width 21 height 8
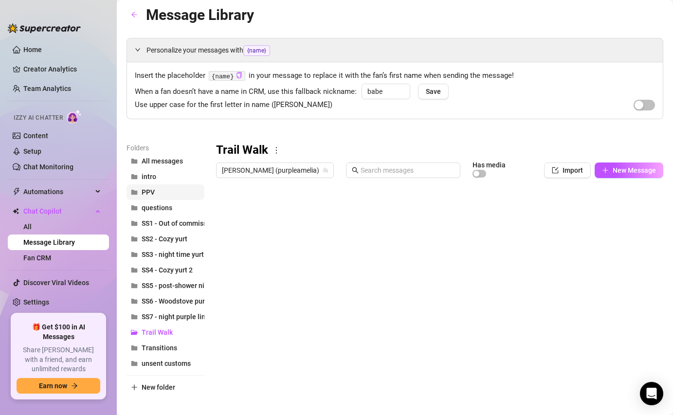
click at [160, 193] on button "PPV" at bounding box center [166, 193] width 78 height 16
click at [273, 348] on div at bounding box center [439, 291] width 447 height 217
click at [312, 345] on div at bounding box center [439, 291] width 447 height 217
click at [535, 346] on div at bounding box center [439, 291] width 447 height 217
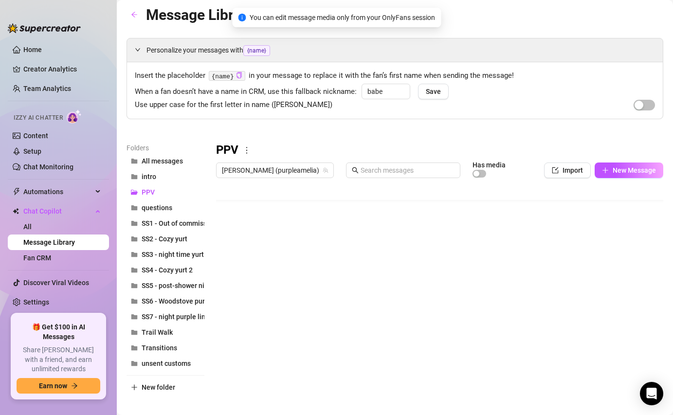
click at [535, 346] on div at bounding box center [439, 291] width 447 height 217
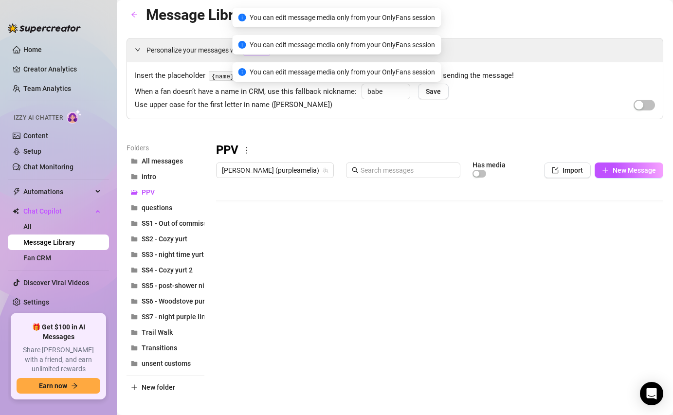
click at [454, 344] on div at bounding box center [439, 291] width 447 height 217
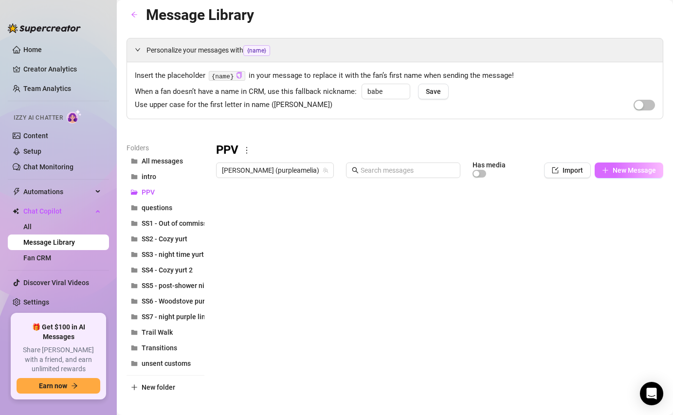
click at [609, 173] on button "New Message" at bounding box center [629, 171] width 69 height 16
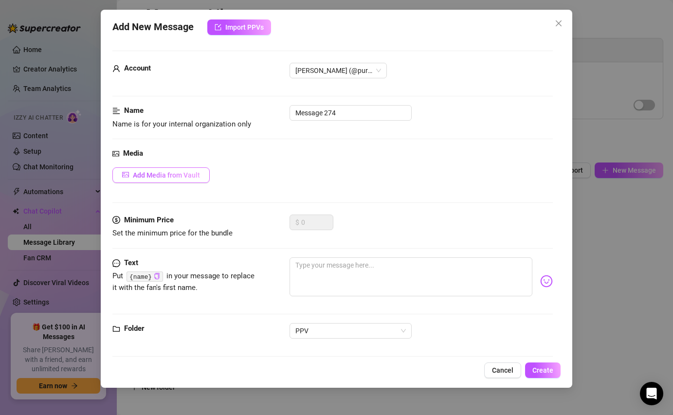
click at [199, 177] on span "Add Media from Vault" at bounding box center [166, 175] width 67 height 8
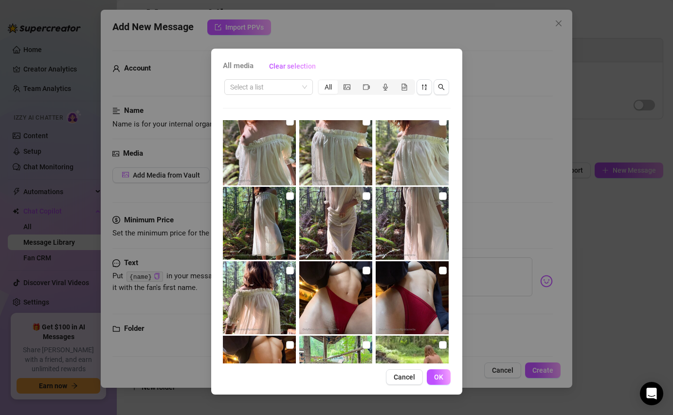
scroll to position [3816, 0]
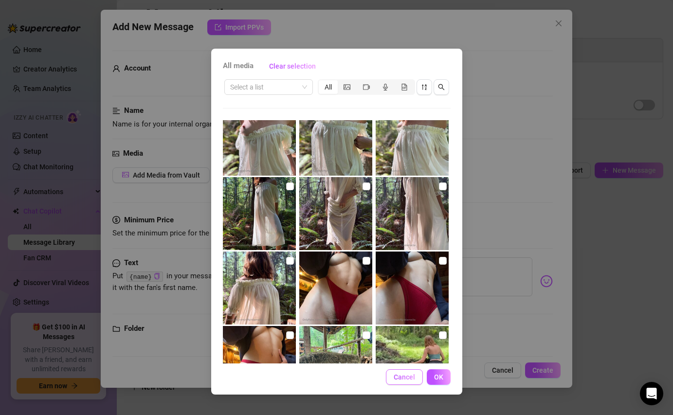
click at [408, 373] on span "Cancel" at bounding box center [404, 377] width 21 height 8
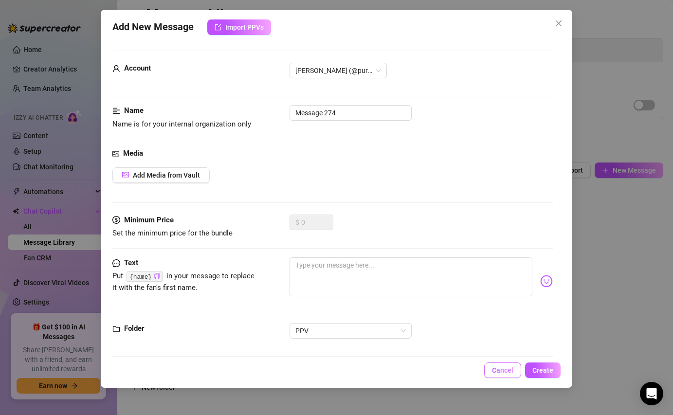
click at [498, 367] on span "Cancel" at bounding box center [502, 371] width 21 height 8
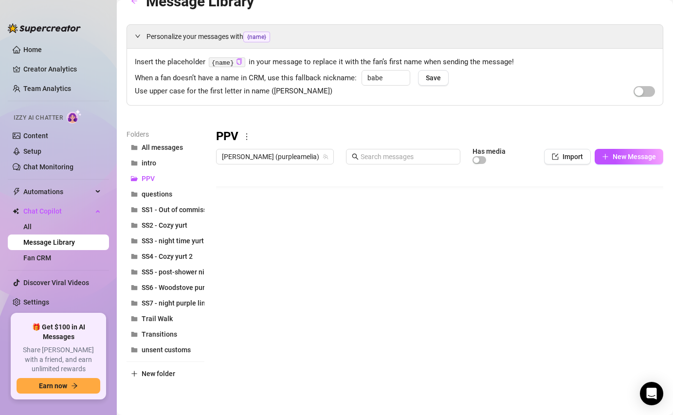
scroll to position [19, 0]
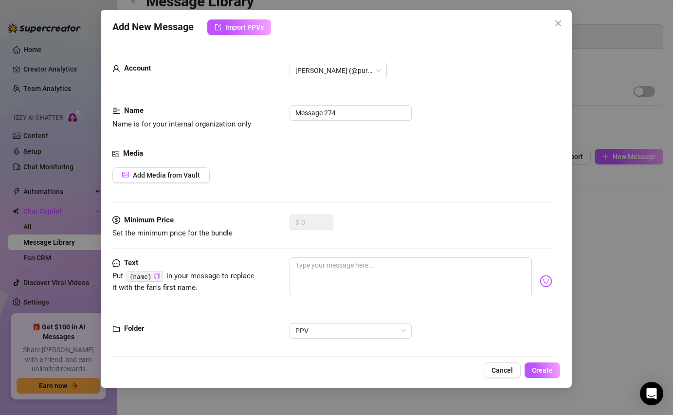
click at [250, 373] on body "Home Creator Analytics Team Analytics Izzy AI Chatter Content Setup Chat Monito…" at bounding box center [336, 207] width 673 height 415
click at [349, 113] on input "Message 274" at bounding box center [351, 113] width 122 height 16
drag, startPoint x: 349, startPoint y: 113, endPoint x: 284, endPoint y: 112, distance: 65.2
click at [284, 112] on div "Name Name is for your internal organization only Message 274" at bounding box center [332, 117] width 440 height 25
click at [146, 172] on span "Add Media from Vault" at bounding box center [166, 175] width 67 height 8
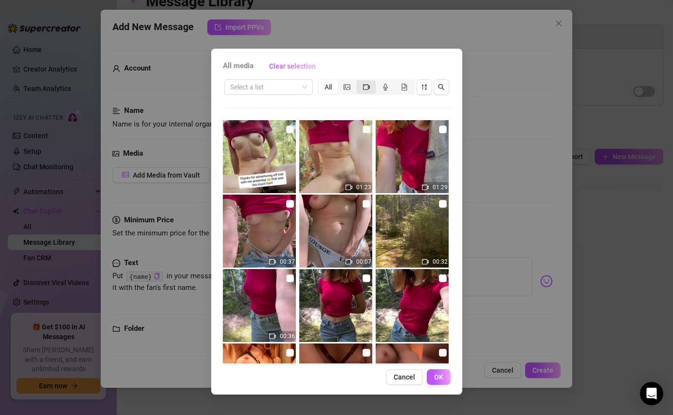
click at [365, 88] on icon "video-camera" at bounding box center [366, 87] width 7 height 7
click at [359, 82] on input "segmented control" at bounding box center [359, 82] width 0 height 0
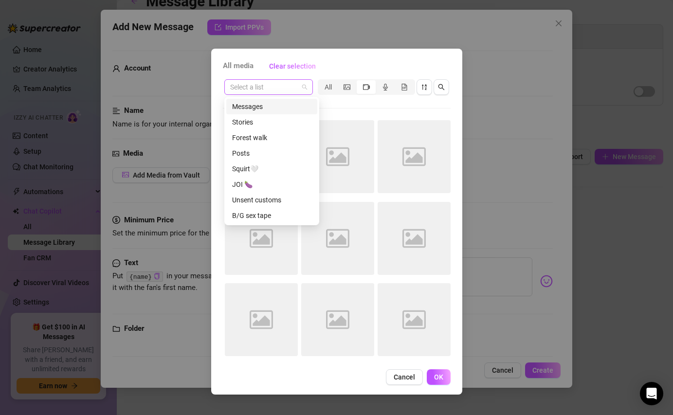
click at [304, 86] on span at bounding box center [268, 87] width 77 height 15
click at [268, 168] on div "Squirt🤍" at bounding box center [271, 169] width 79 height 11
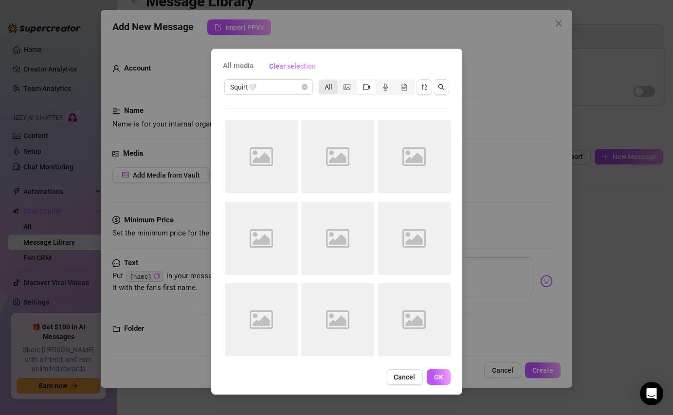
click at [331, 89] on div "All" at bounding box center [328, 87] width 19 height 14
click at [321, 82] on input "All" at bounding box center [321, 82] width 0 height 0
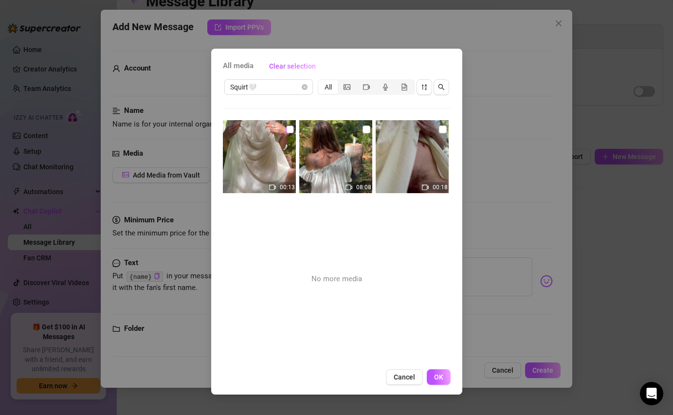
click at [287, 130] on input "checkbox" at bounding box center [290, 130] width 8 height 8
click at [366, 129] on input "checkbox" at bounding box center [367, 130] width 8 height 8
click at [435, 373] on span "OK" at bounding box center [438, 377] width 9 height 8
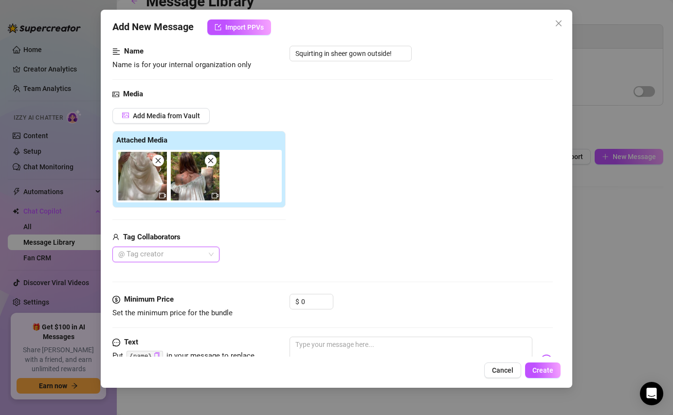
scroll to position [63, 0]
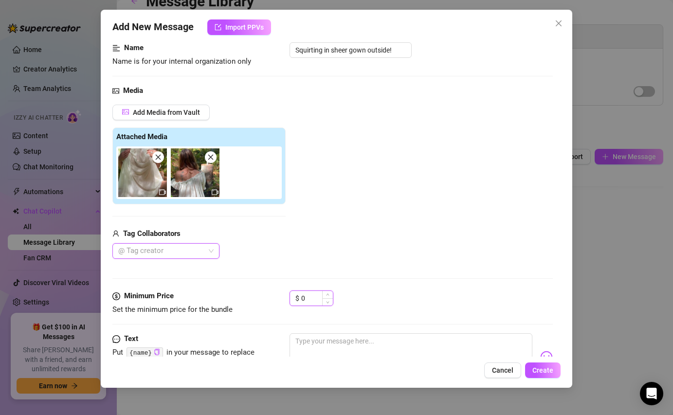
click at [312, 300] on input "0" at bounding box center [317, 298] width 32 height 15
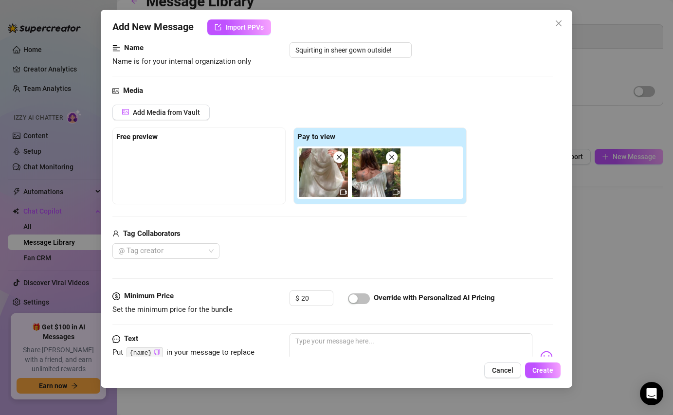
click at [338, 236] on div "Tag Collaborators" at bounding box center [289, 234] width 354 height 12
click at [172, 113] on span "Add Media from Vault" at bounding box center [166, 113] width 67 height 8
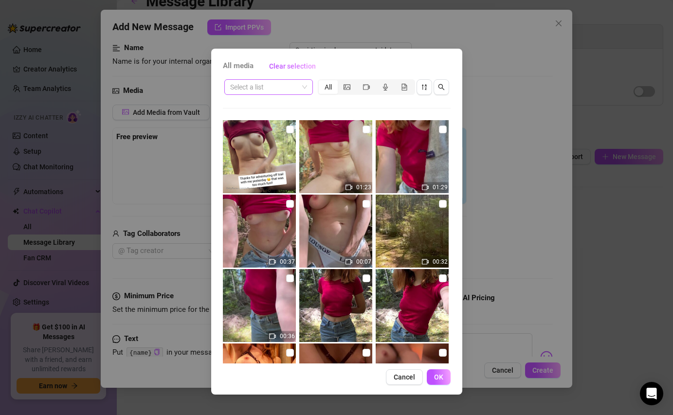
click at [298, 87] on input "search" at bounding box center [264, 87] width 68 height 15
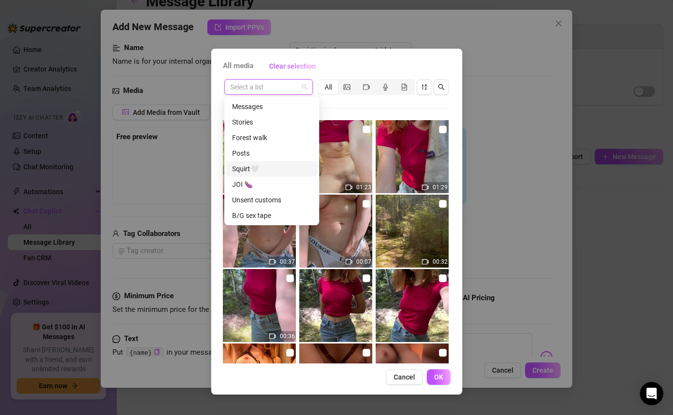
click at [265, 168] on div "Squirt🤍" at bounding box center [271, 169] width 79 height 11
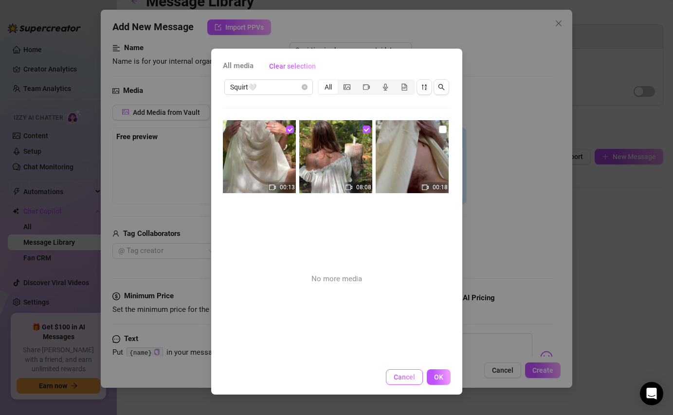
click at [405, 373] on span "Cancel" at bounding box center [404, 377] width 21 height 8
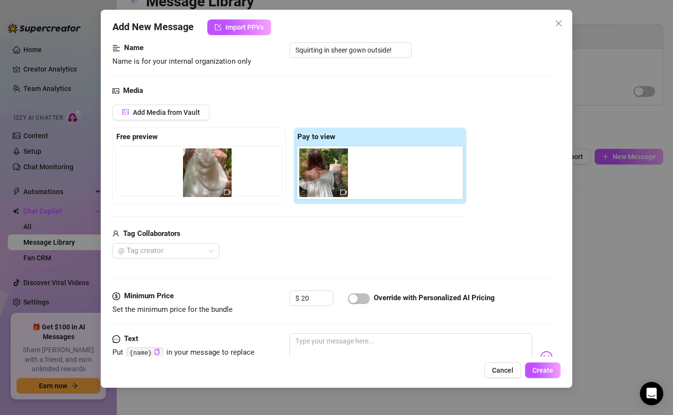
drag, startPoint x: 327, startPoint y: 178, endPoint x: 198, endPoint y: 175, distance: 129.5
click at [198, 175] on div "Free preview Pay to view" at bounding box center [289, 166] width 354 height 77
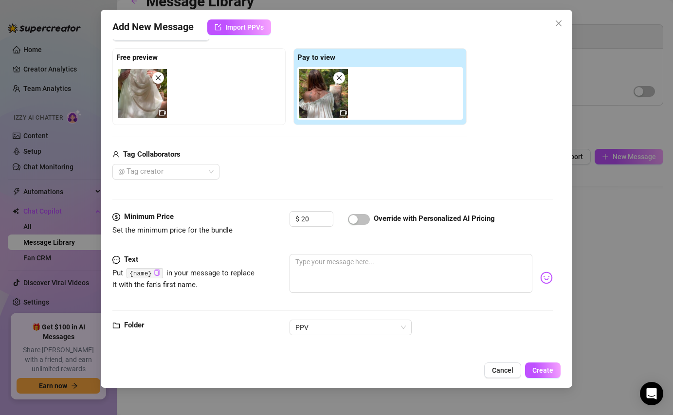
scroll to position [148, 0]
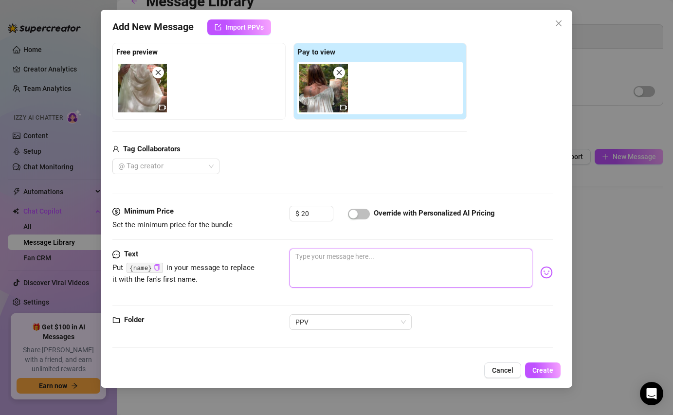
click at [345, 258] on textarea at bounding box center [411, 268] width 242 height 39
click at [346, 261] on textarea "Here's my messy fun," at bounding box center [411, 268] width 242 height 39
click at [373, 254] on textarea "Here's my messy, fun," at bounding box center [411, 268] width 242 height 39
drag, startPoint x: 376, startPoint y: 259, endPoint x: 291, endPoint y: 260, distance: 85.2
click at [291, 260] on textarea "Here's my messy, fun," at bounding box center [411, 268] width 242 height 39
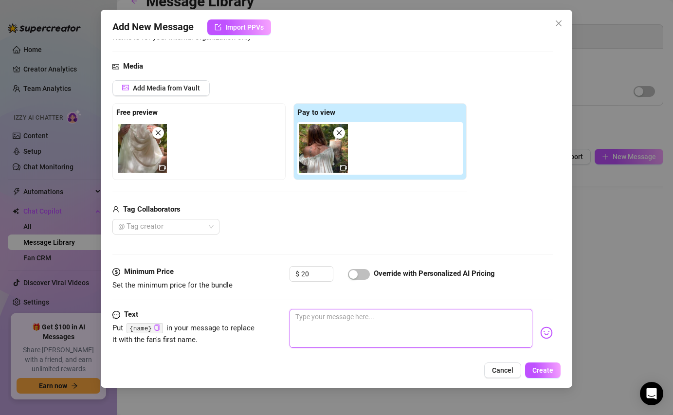
scroll to position [0, 0]
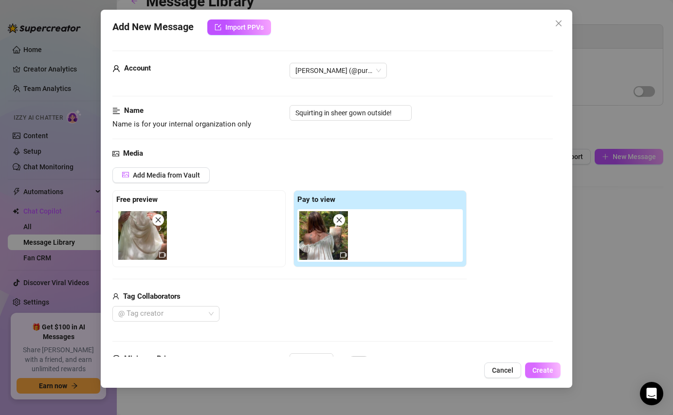
click at [553, 373] on span "Create" at bounding box center [543, 371] width 21 height 8
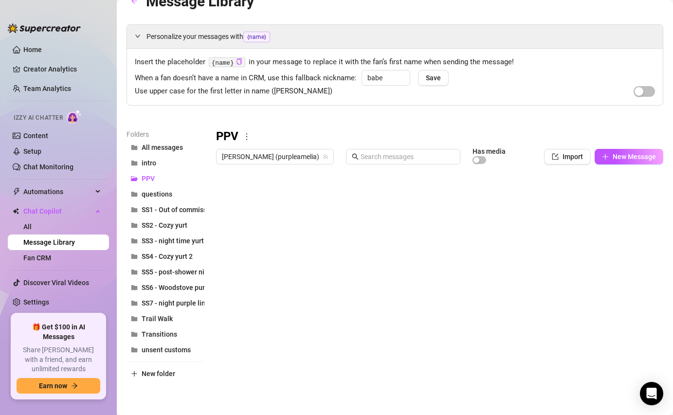
click at [247, 233] on div at bounding box center [439, 277] width 447 height 217
click at [259, 292] on div at bounding box center [439, 277] width 447 height 217
click at [273, 291] on textarea "forest facial" at bounding box center [261, 290] width 60 height 9
click at [256, 237] on div at bounding box center [439, 277] width 447 height 217
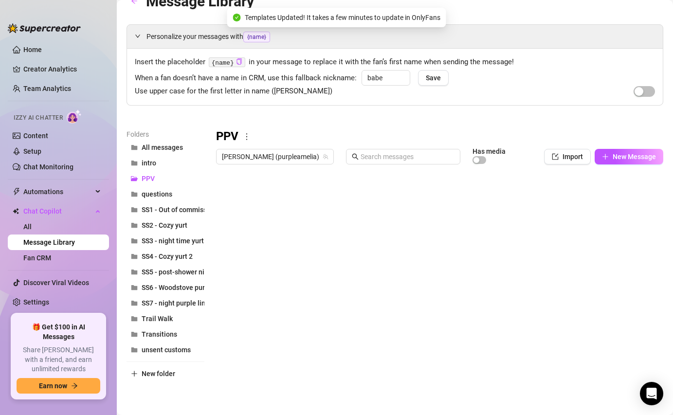
click at [236, 233] on div at bounding box center [439, 277] width 447 height 217
click at [236, 233] on textarea "B/G" at bounding box center [261, 232] width 60 height 9
click at [247, 235] on textarea "B/G" at bounding box center [261, 232] width 60 height 9
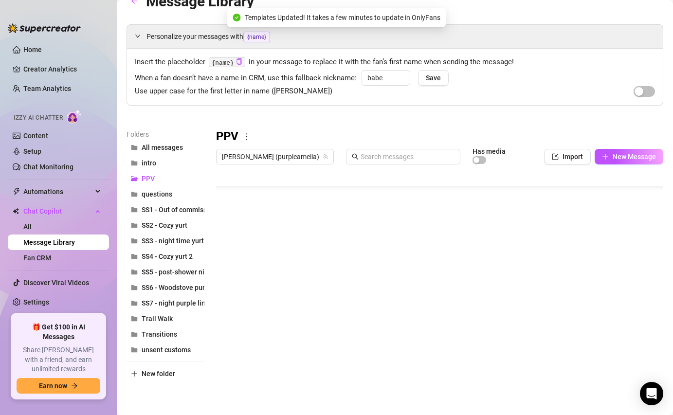
click at [264, 292] on div at bounding box center [439, 277] width 447 height 217
click at [264, 292] on textarea "Plexi puss" at bounding box center [261, 290] width 60 height 9
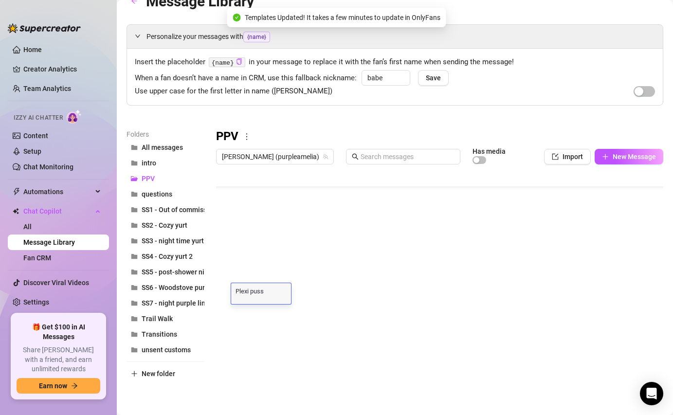
click at [265, 291] on textarea "Plexi puss" at bounding box center [261, 290] width 60 height 9
click at [270, 350] on div at bounding box center [439, 277] width 447 height 217
click at [150, 146] on span "All messages" at bounding box center [162, 148] width 41 height 8
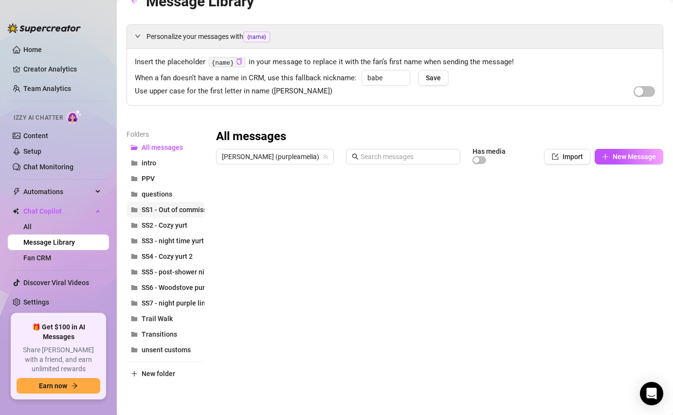
click at [174, 210] on span "SS1 - Out of commission" at bounding box center [179, 210] width 75 height 8
click at [175, 223] on span "SS2 - Cozy yurt" at bounding box center [165, 225] width 46 height 8
click at [187, 239] on span "SS3 - night time yurt" at bounding box center [173, 241] width 62 height 8
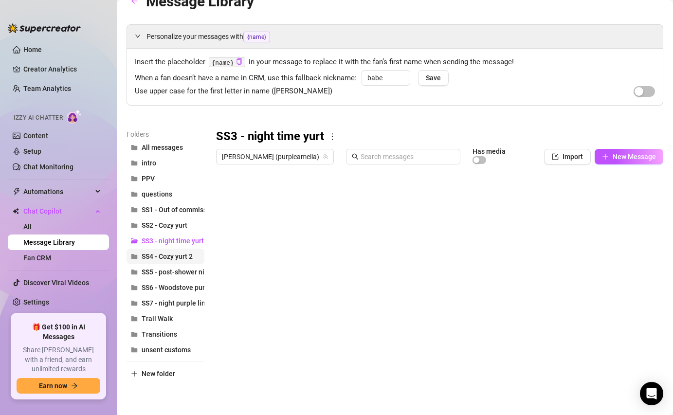
click at [187, 255] on span "SS4 - Cozy yurt 2" at bounding box center [167, 257] width 51 height 8
click at [186, 271] on span "SS5 - post-shower night" at bounding box center [178, 272] width 73 height 8
click at [183, 287] on span "SS6 - Woodstove purple toy" at bounding box center [184, 288] width 84 height 8
click at [180, 301] on span "SS7 - night purple lingerie" at bounding box center [182, 303] width 80 height 8
